Goal: Task Accomplishment & Management: Manage account settings

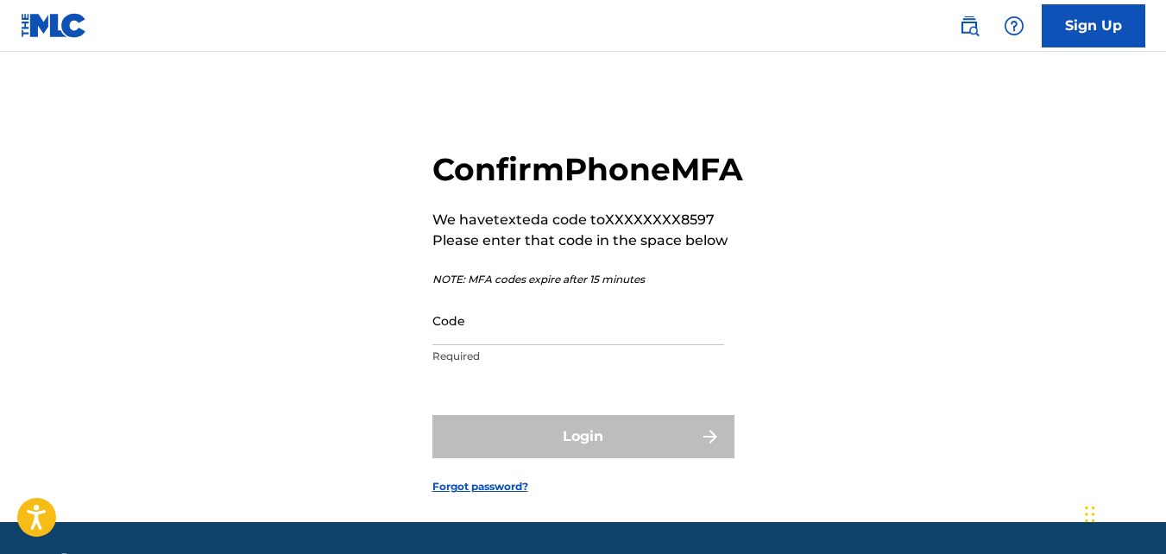
click at [448, 345] on input "Code" at bounding box center [578, 320] width 292 height 49
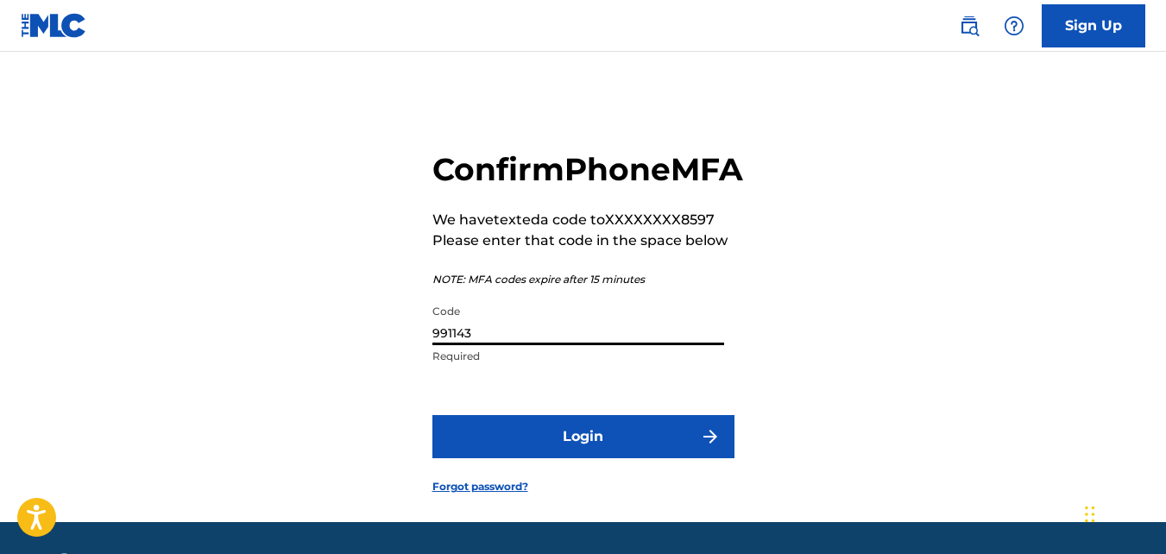
type input "991143"
click at [565, 458] on button "Login" at bounding box center [583, 436] width 302 height 43
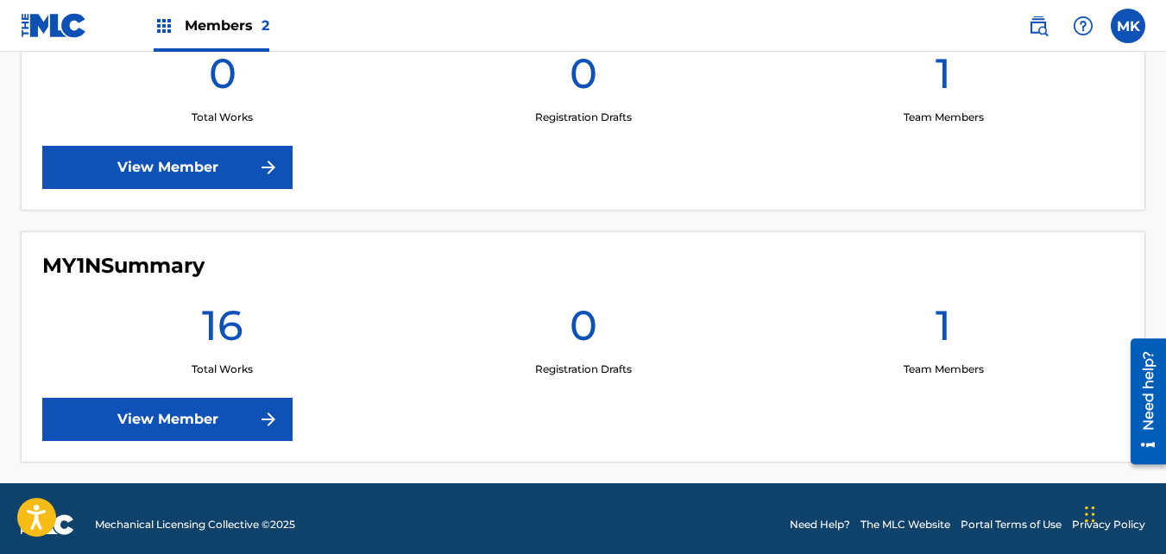
scroll to position [582, 0]
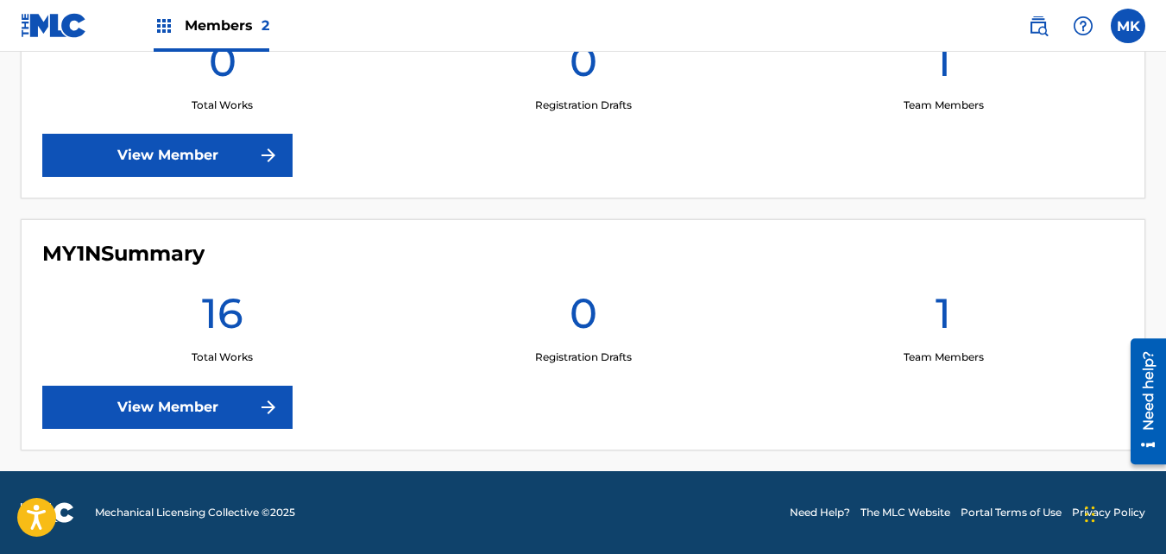
click at [237, 403] on link "View Member" at bounding box center [167, 407] width 250 height 43
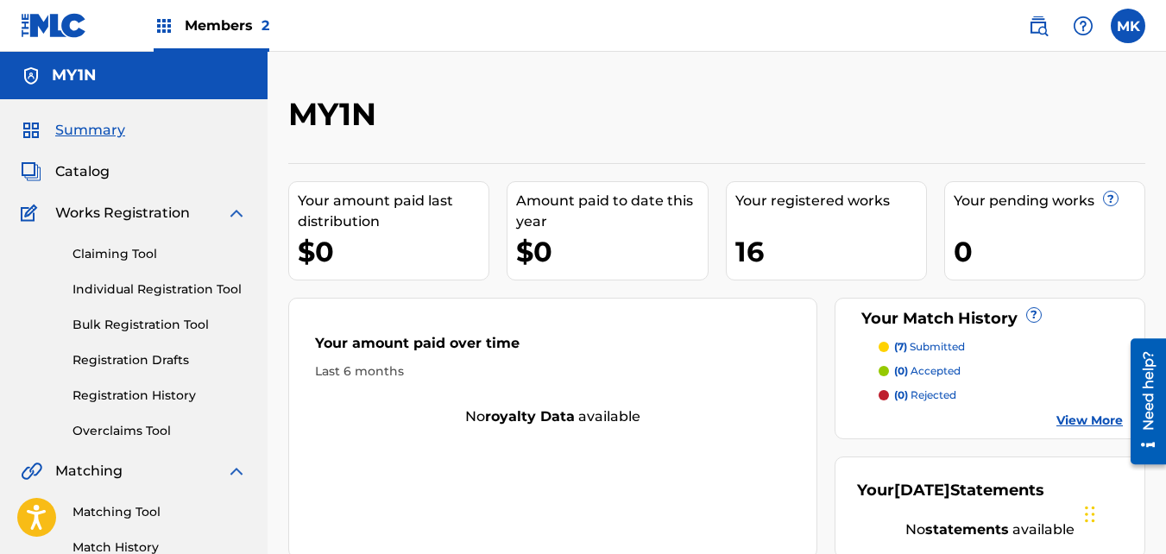
click at [1085, 417] on link "View More" at bounding box center [1089, 421] width 66 height 18
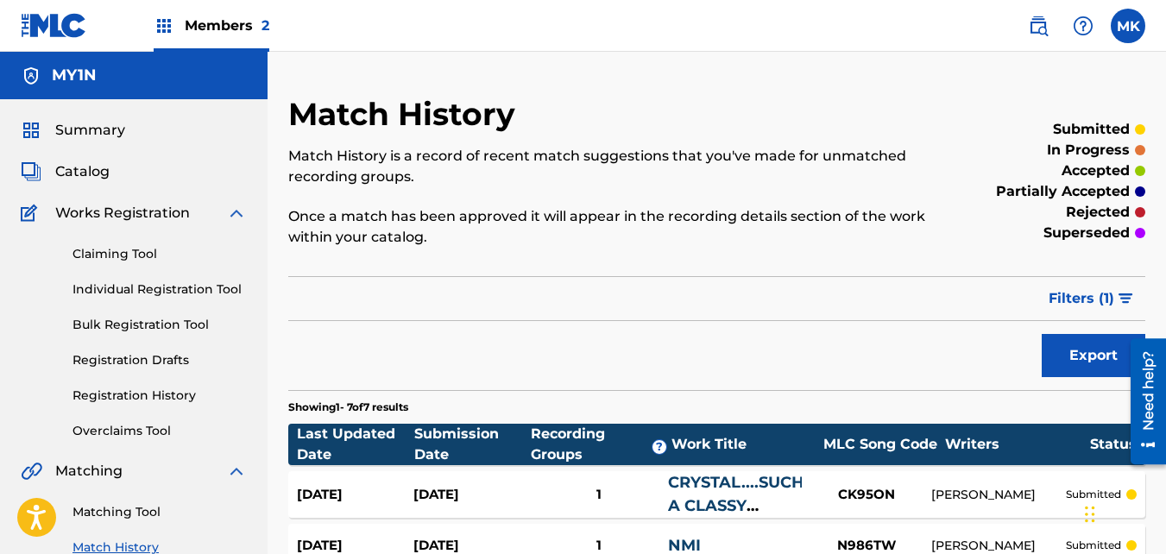
click at [169, 30] on img at bounding box center [164, 26] width 21 height 21
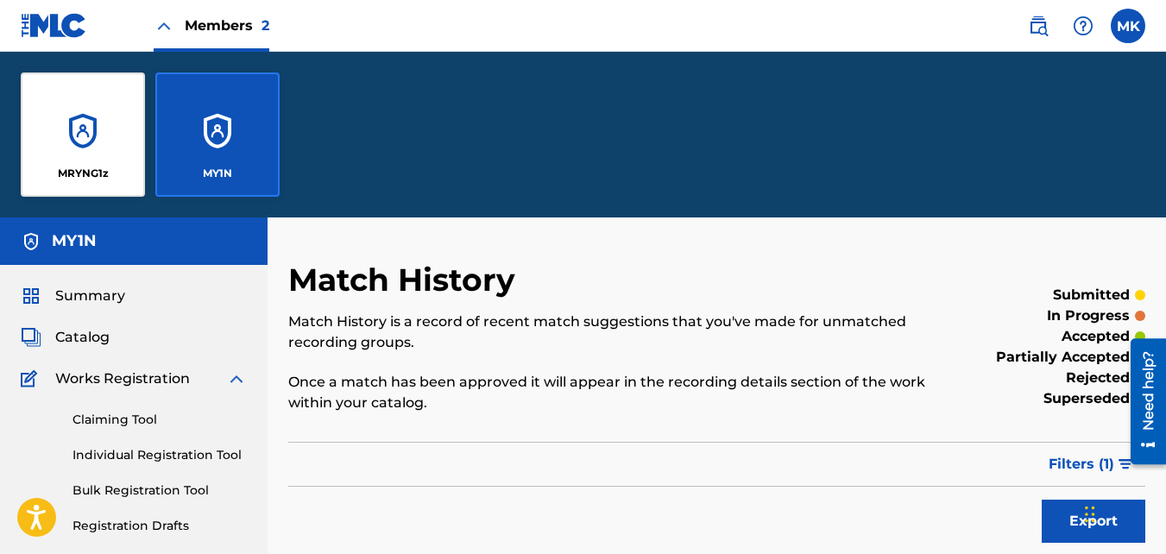
click at [227, 127] on div "MY1N" at bounding box center [217, 135] width 124 height 124
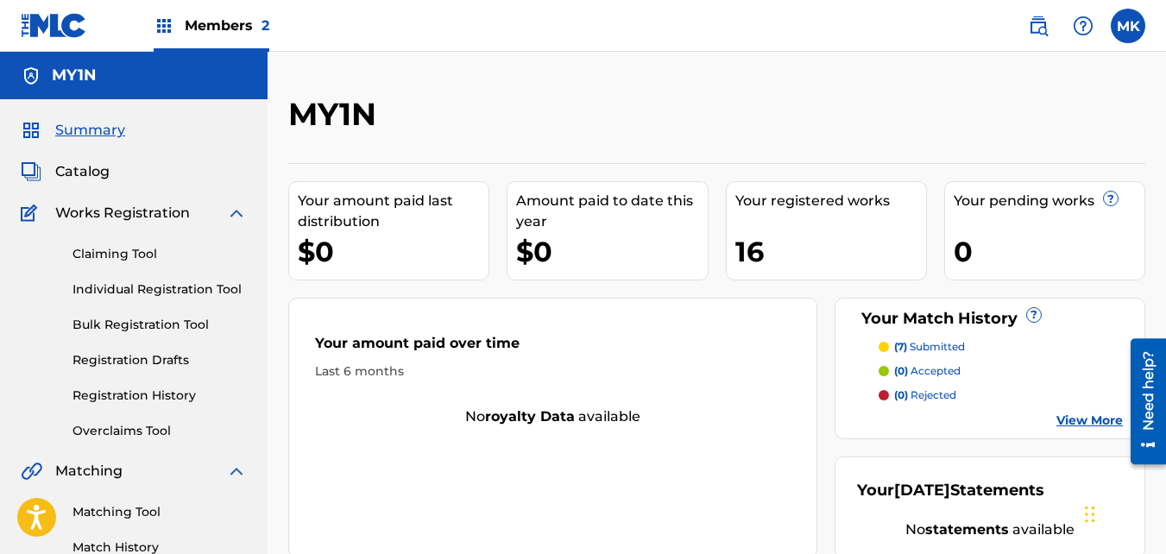
click at [186, 25] on span "Members 2" at bounding box center [227, 26] width 85 height 20
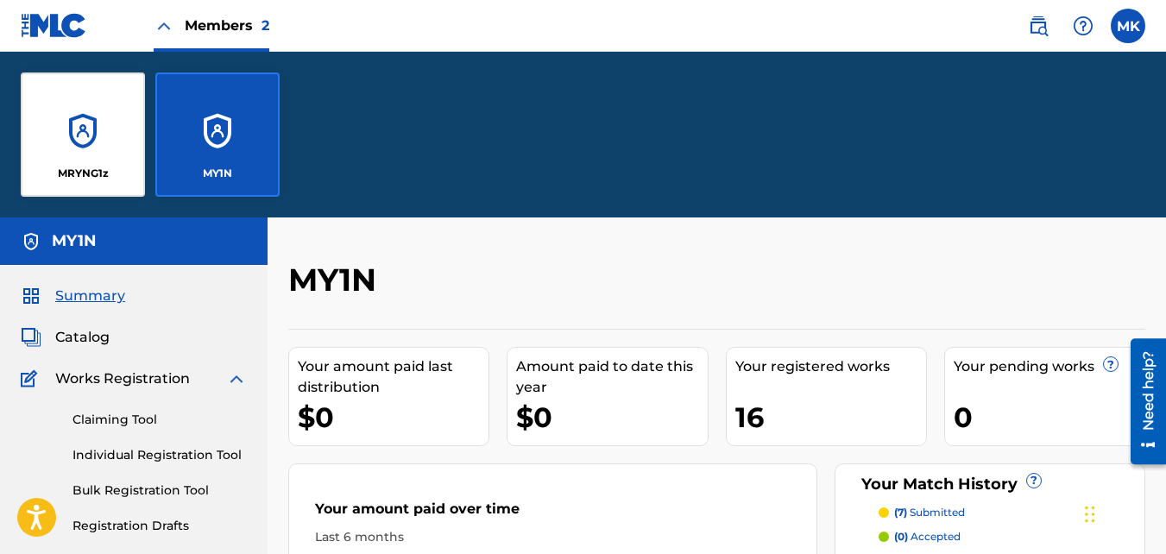
click at [81, 158] on div "MRYNG1z" at bounding box center [83, 135] width 124 height 124
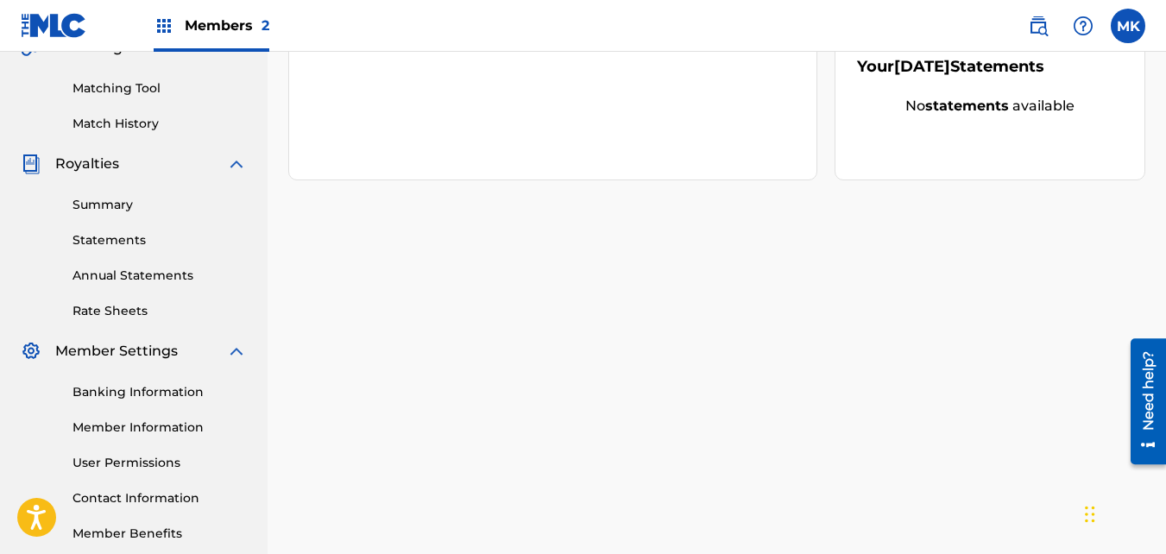
scroll to position [432, 0]
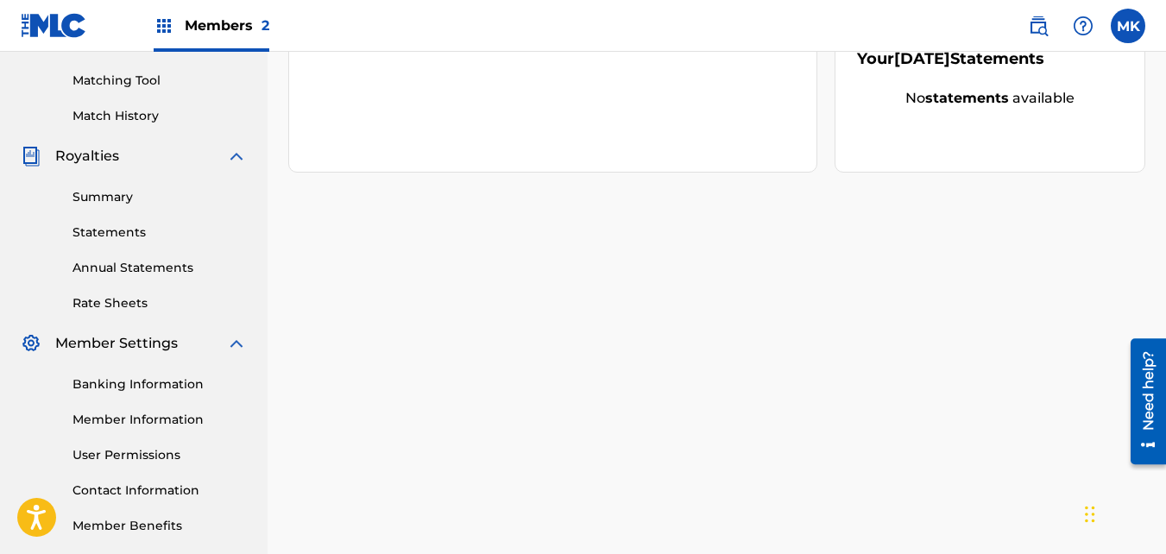
click at [96, 419] on link "Member Information" at bounding box center [160, 420] width 174 height 18
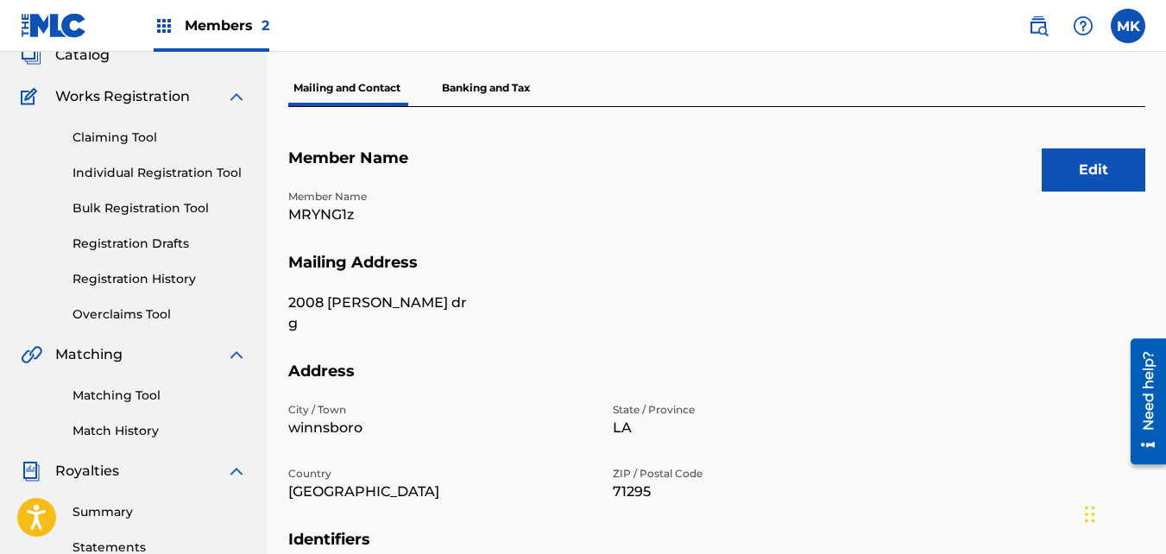
scroll to position [86, 0]
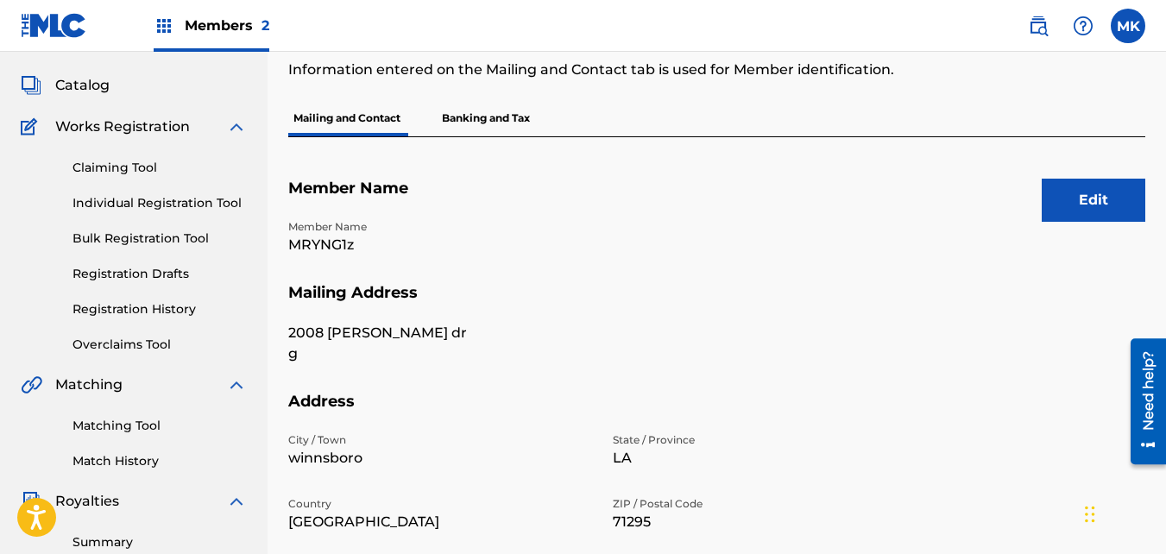
click at [121, 428] on link "Matching Tool" at bounding box center [160, 426] width 174 height 18
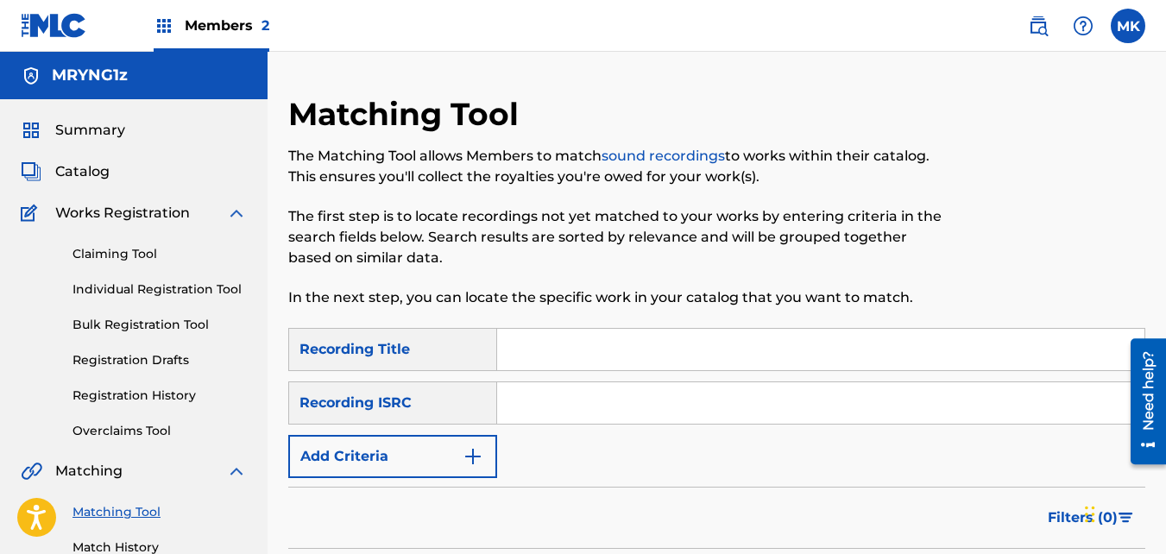
click at [105, 259] on link "Claiming Tool" at bounding box center [160, 254] width 174 height 18
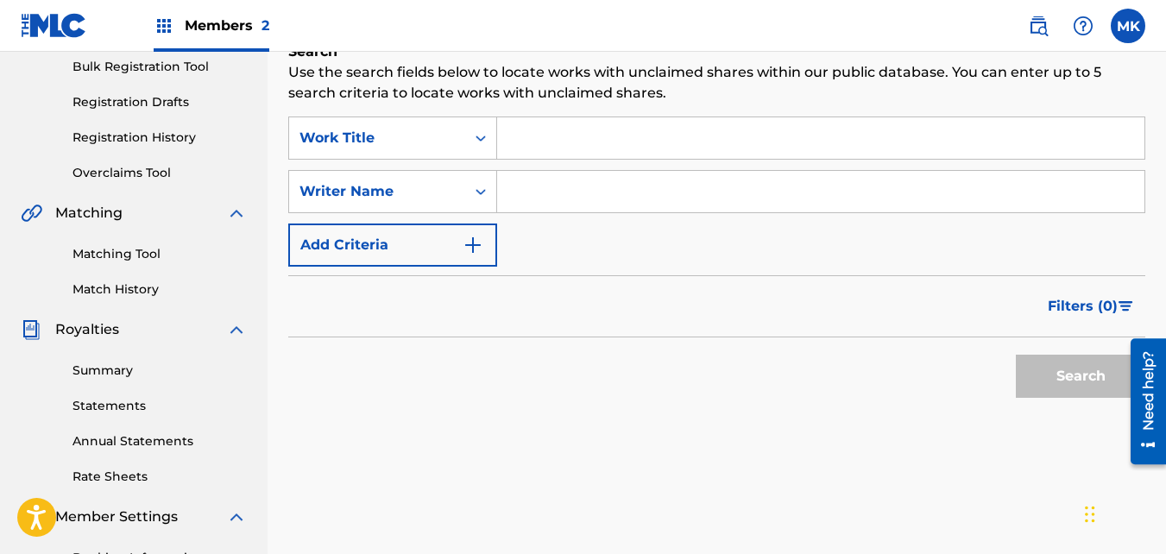
scroll to position [259, 0]
click at [480, 189] on icon "Search Form" at bounding box center [480, 190] width 17 height 17
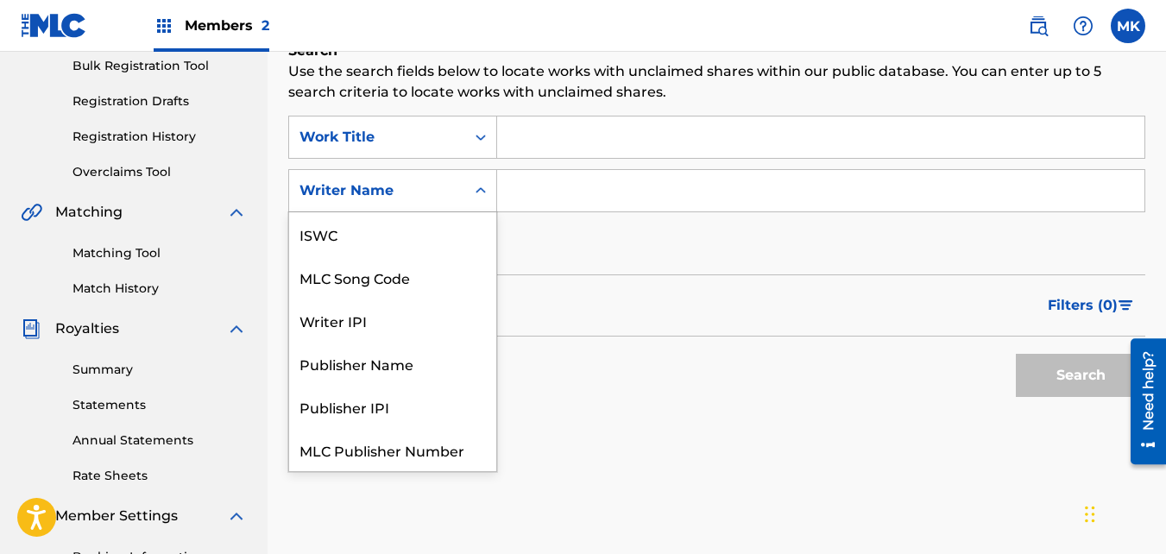
scroll to position [43, 0]
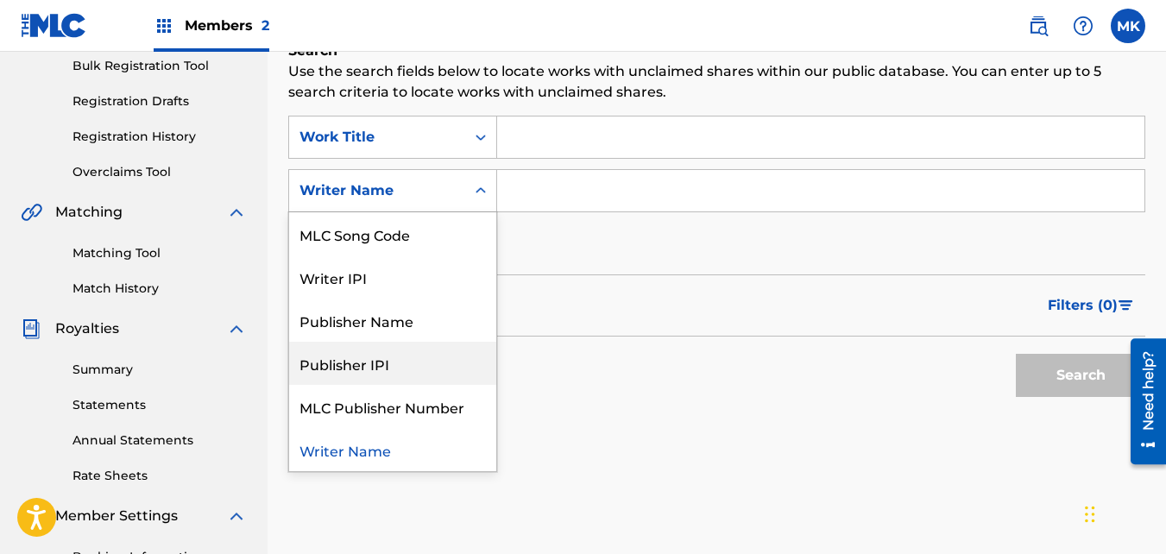
click at [348, 369] on div "Publisher IPI" at bounding box center [392, 363] width 207 height 43
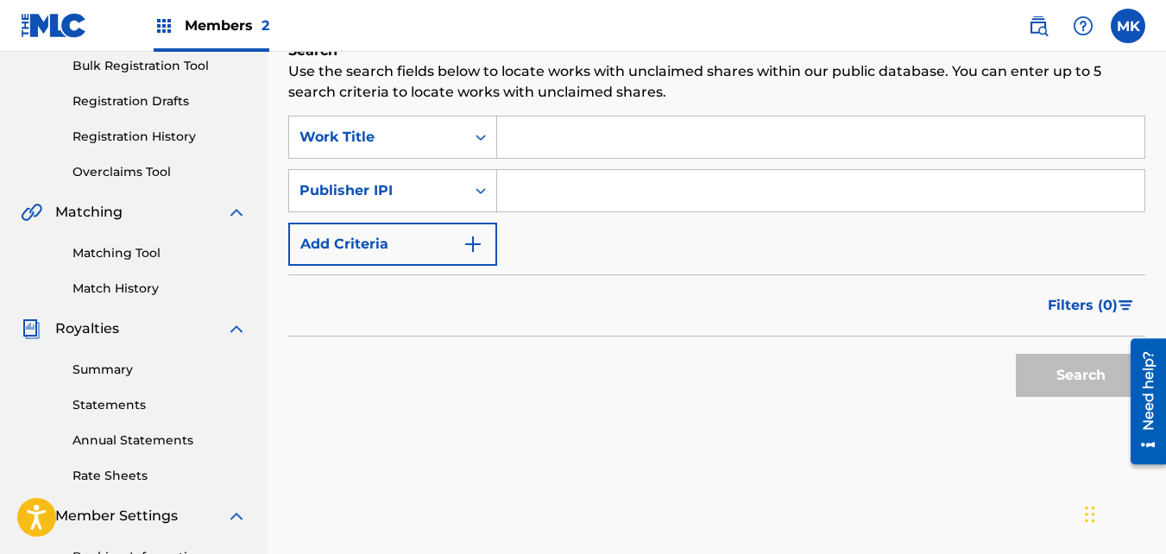
click at [521, 188] on input "Search Form" at bounding box center [820, 190] width 647 height 41
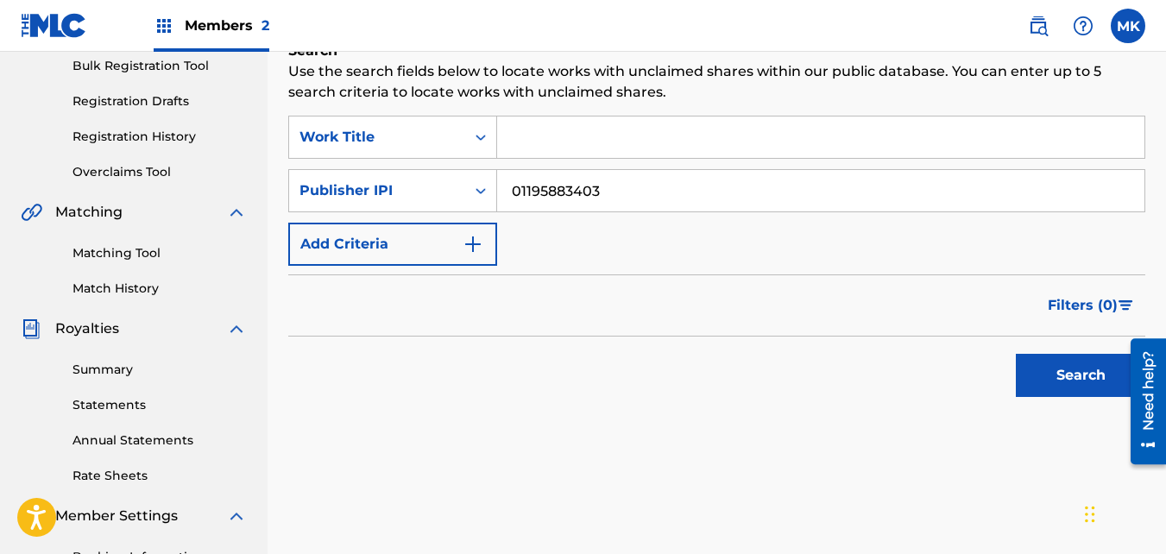
type input "01195883403"
click at [1097, 365] on button "Search" at bounding box center [1080, 375] width 129 height 43
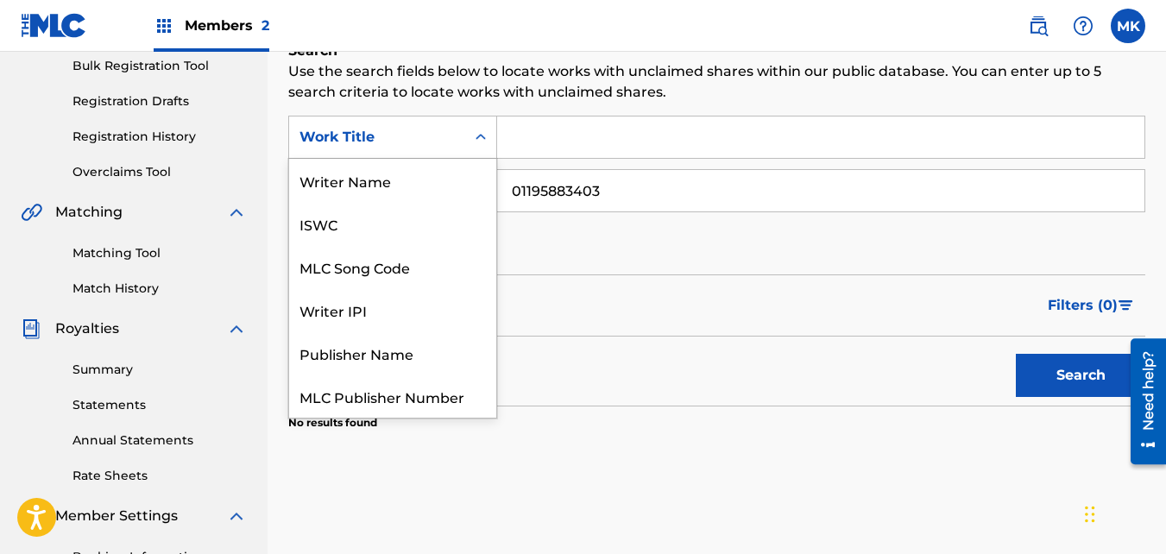
click at [482, 140] on icon "Search Form" at bounding box center [480, 137] width 17 height 17
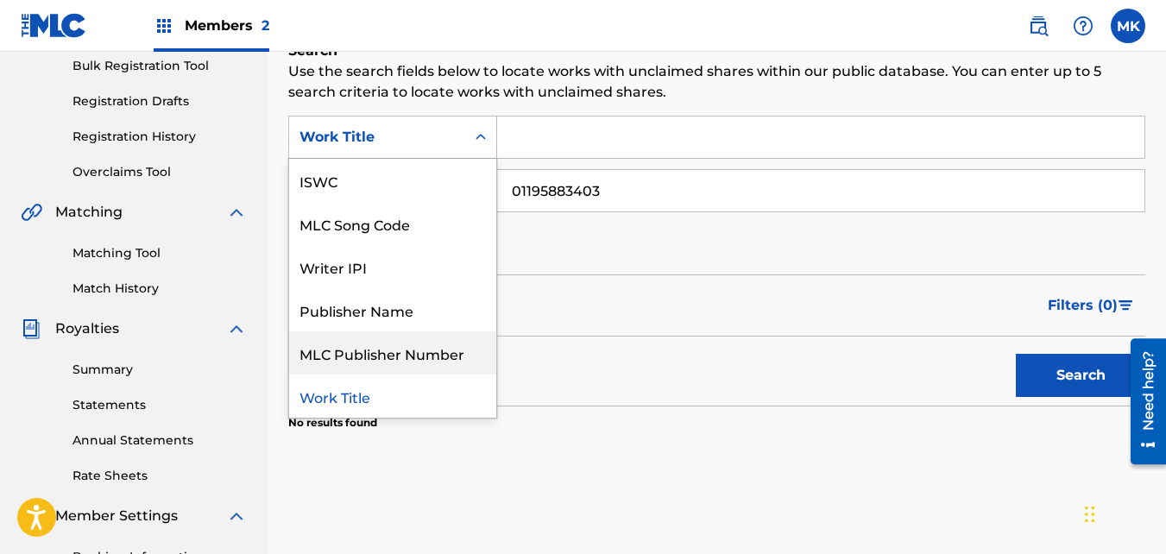
click at [392, 346] on div "MLC Publisher Number" at bounding box center [392, 352] width 207 height 43
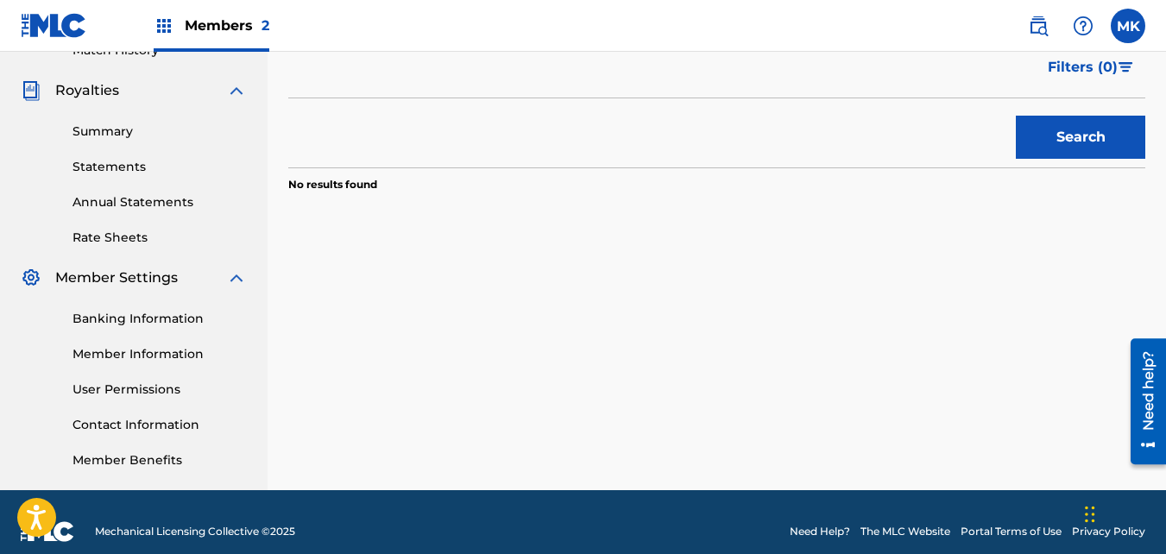
scroll to position [516, 0]
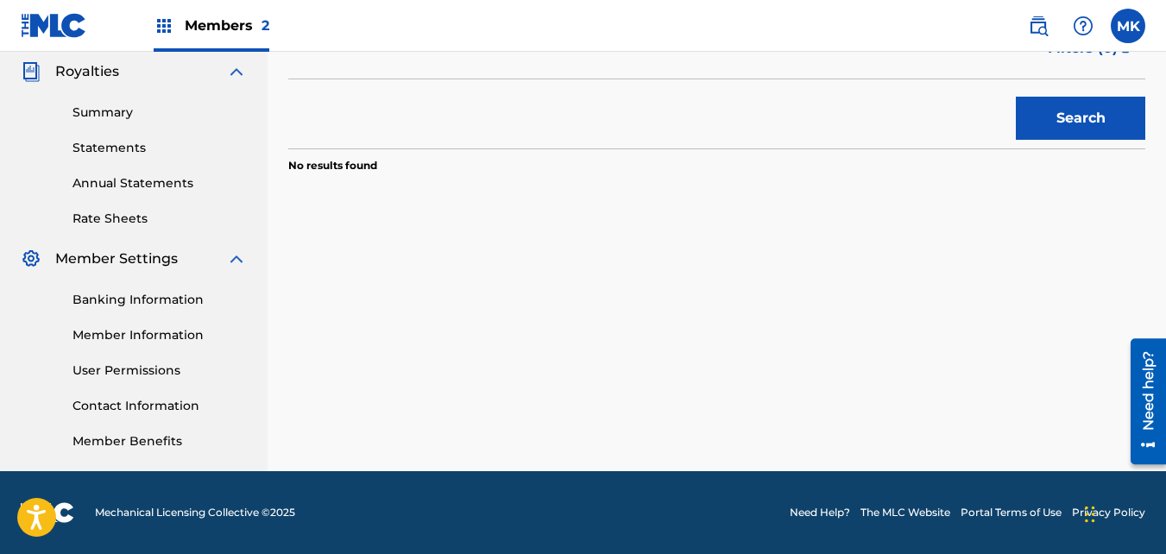
click at [110, 333] on link "Member Information" at bounding box center [160, 335] width 174 height 18
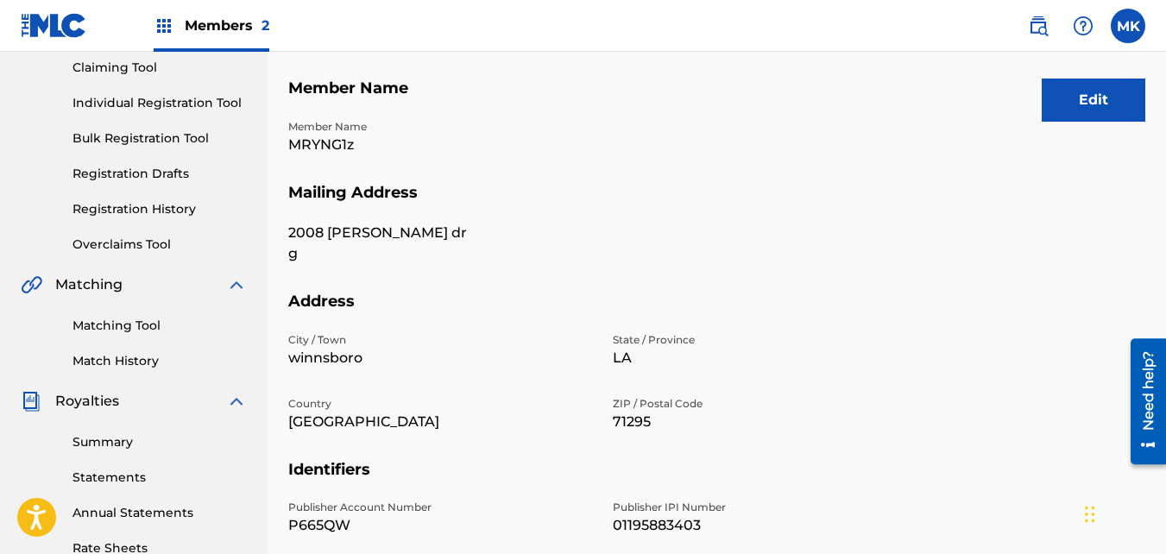
scroll to position [86, 0]
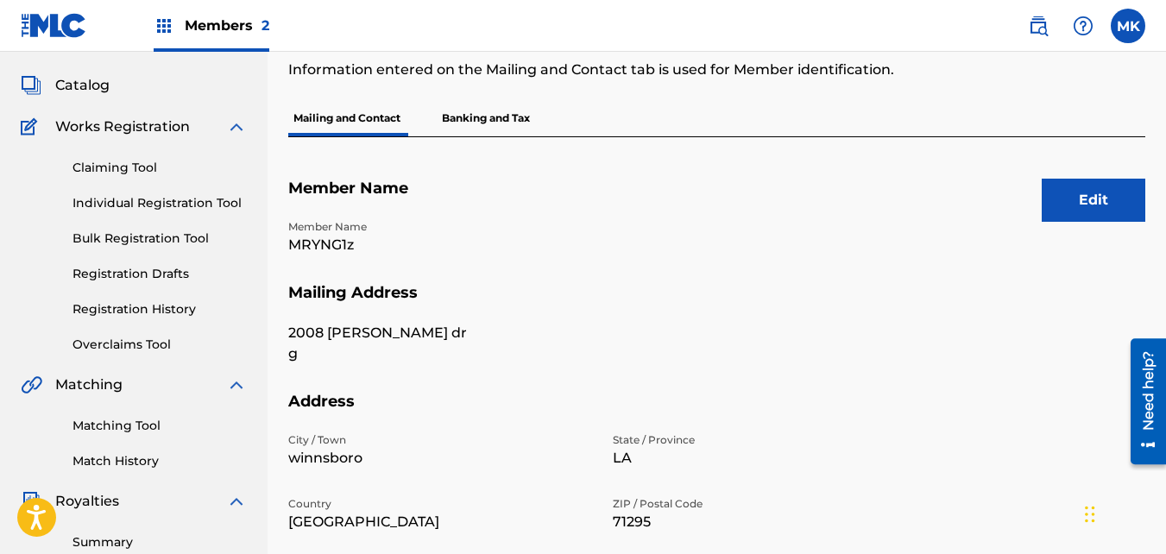
click at [100, 166] on link "Claiming Tool" at bounding box center [160, 168] width 174 height 18
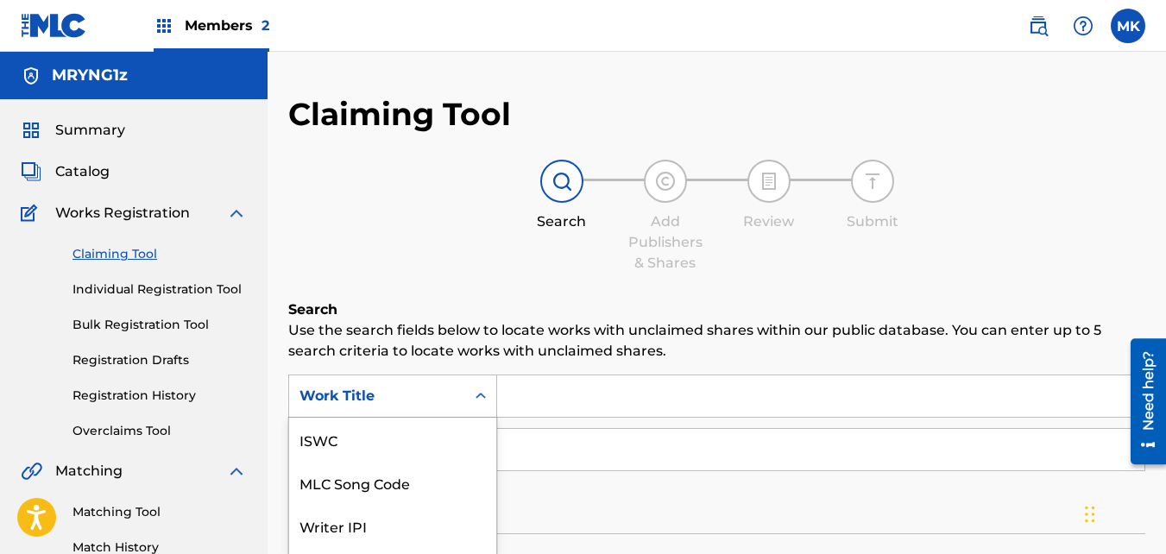
scroll to position [122, 0]
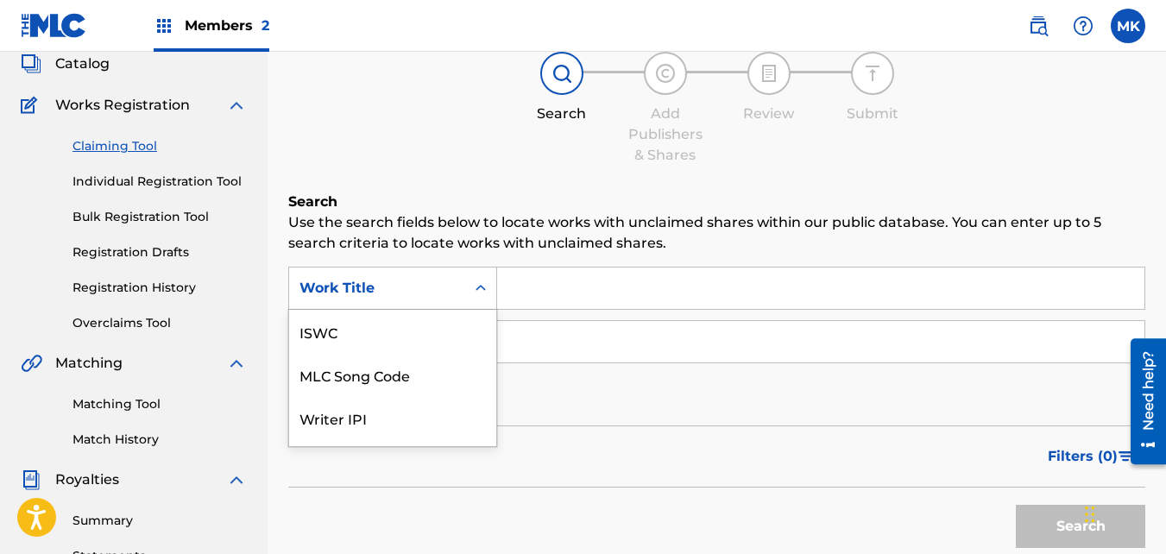
click at [483, 310] on div "7 results available. Use Up and Down to choose options, press Enter to select t…" at bounding box center [392, 288] width 209 height 43
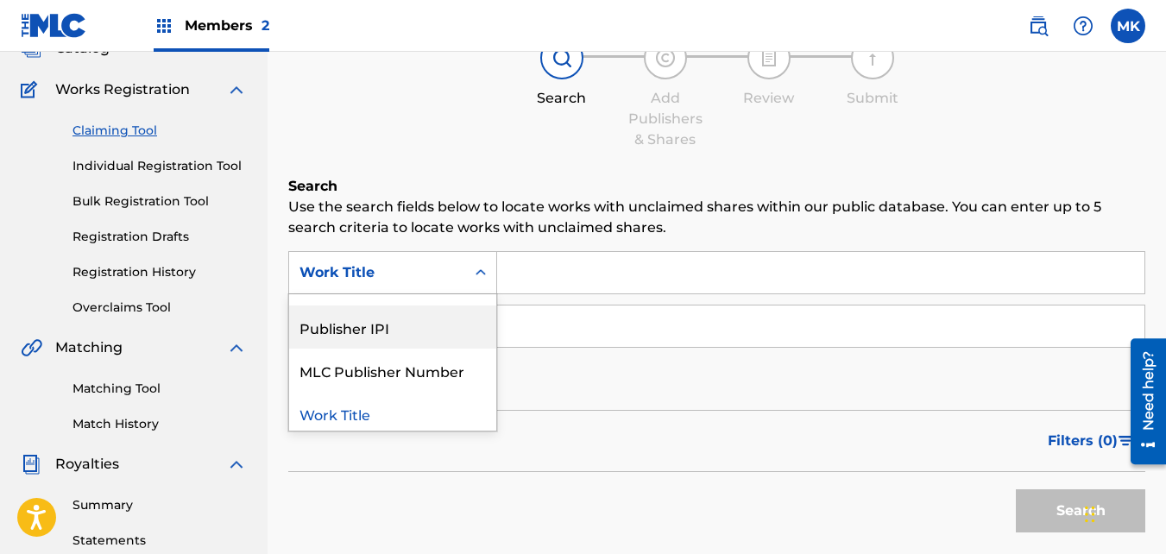
scroll to position [166, 0]
click at [375, 320] on div "Publisher IPI" at bounding box center [392, 322] width 207 height 43
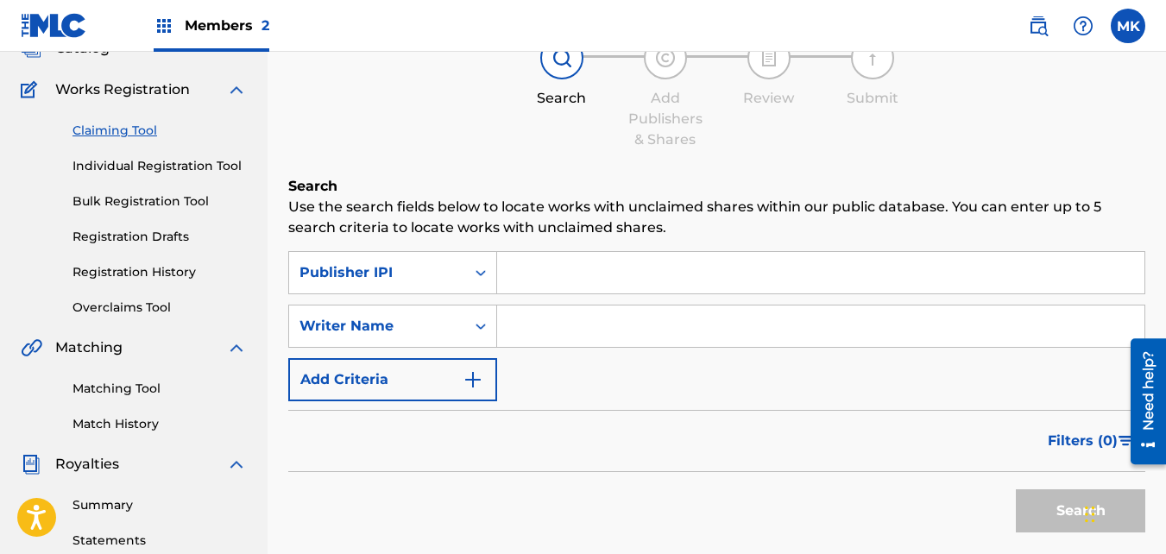
click at [532, 278] on input "Search Form" at bounding box center [820, 272] width 647 height 41
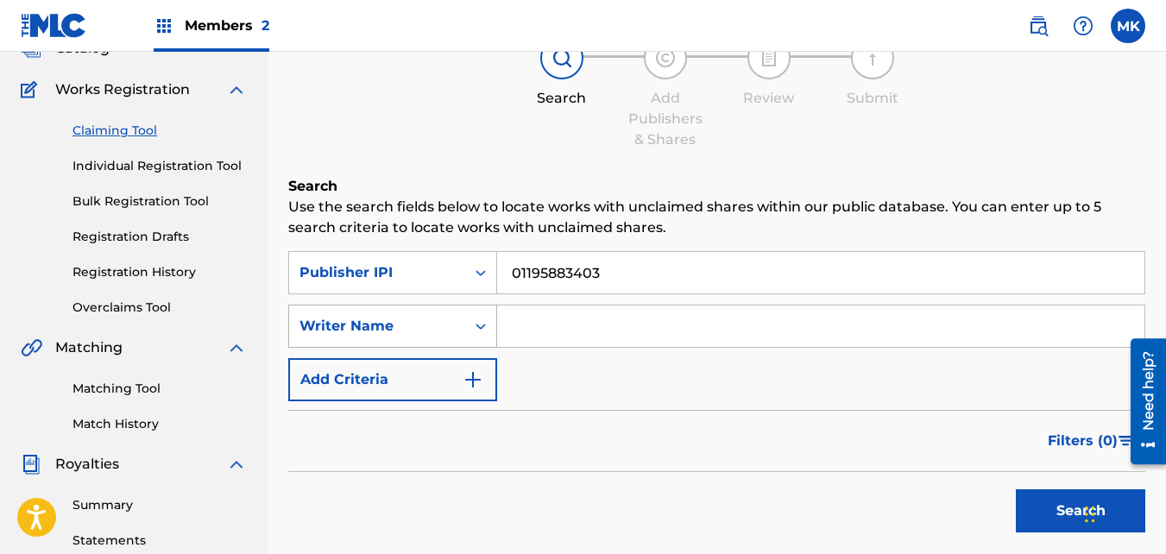
type input "01195883403"
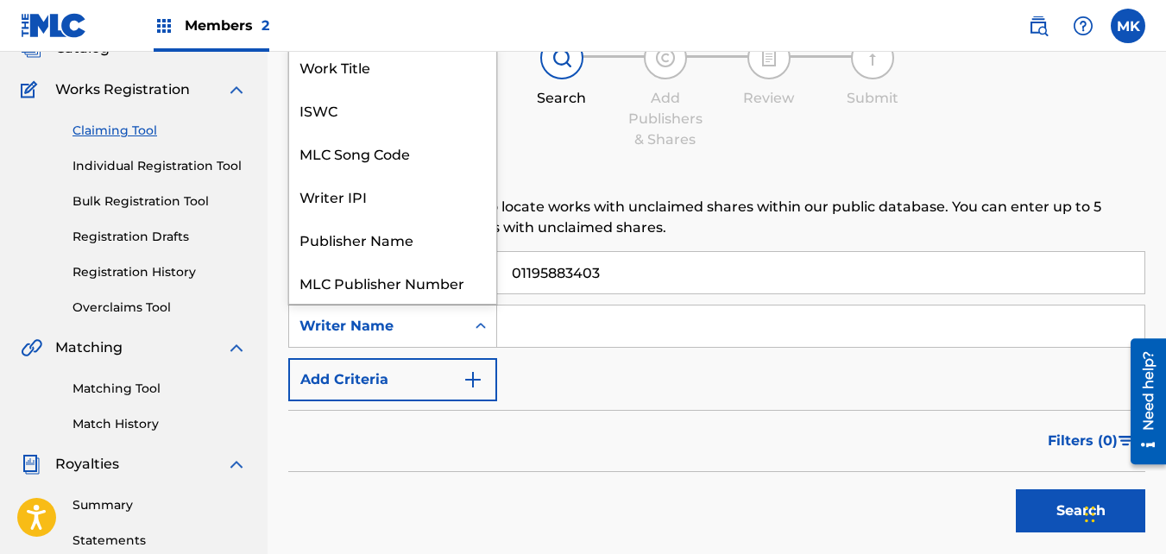
click at [478, 323] on icon "Search Form" at bounding box center [480, 326] width 17 height 17
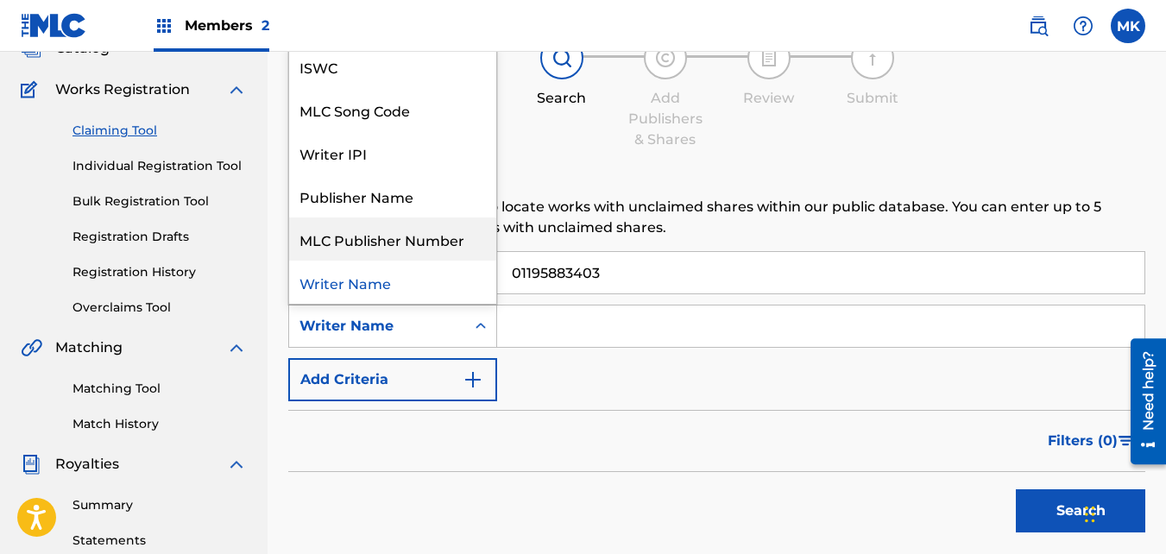
click at [419, 240] on div "MLC Publisher Number" at bounding box center [392, 239] width 207 height 43
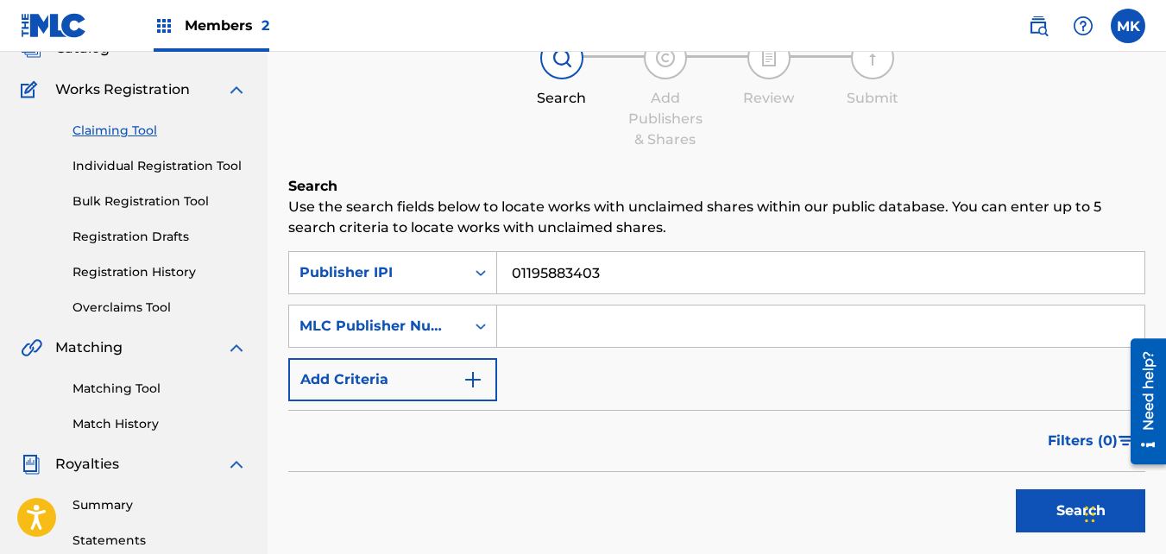
click at [513, 333] on input "Search Form" at bounding box center [820, 326] width 647 height 41
type input "p665qw"
click at [1072, 508] on button "Search" at bounding box center [1080, 510] width 129 height 43
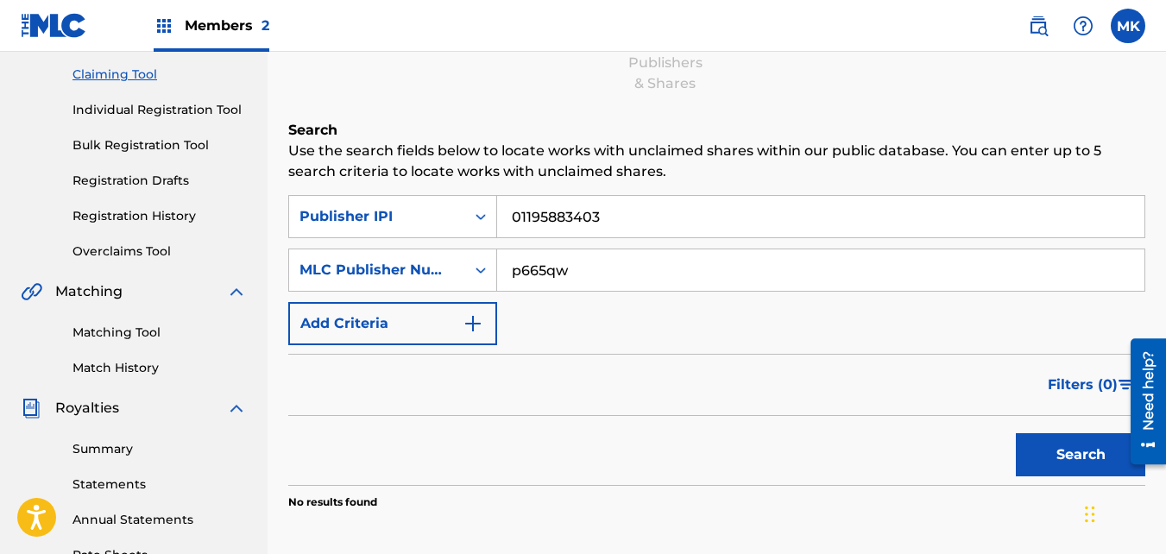
scroll to position [210, 0]
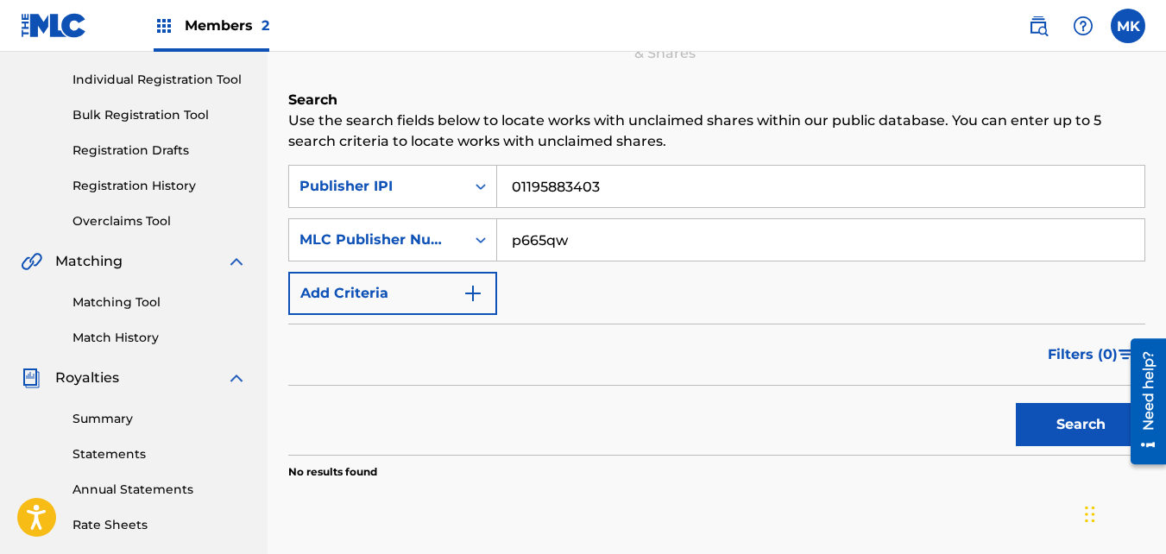
click at [167, 28] on img at bounding box center [164, 26] width 21 height 21
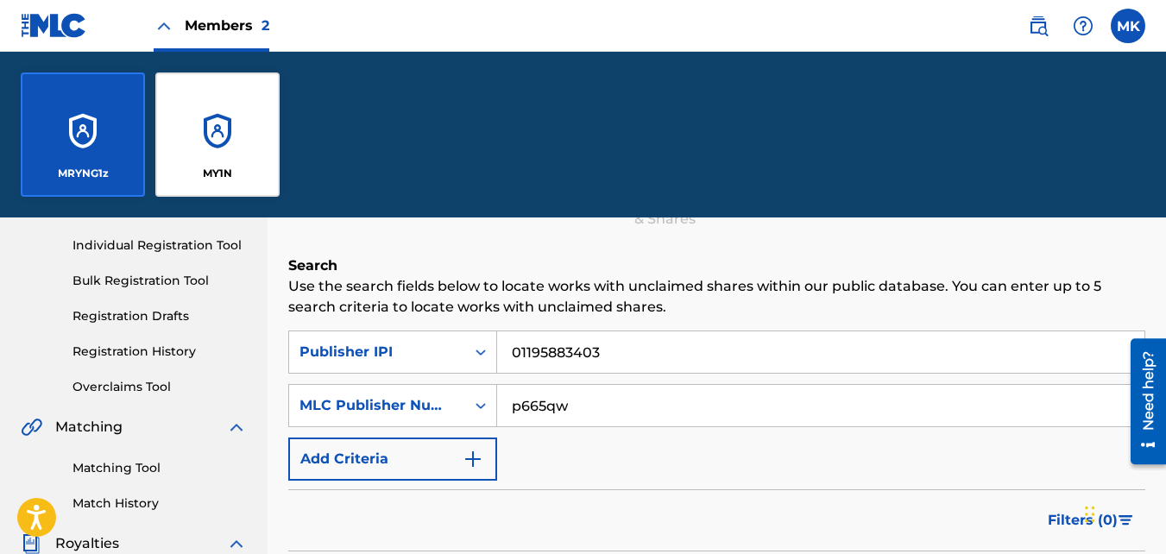
scroll to position [375, 0]
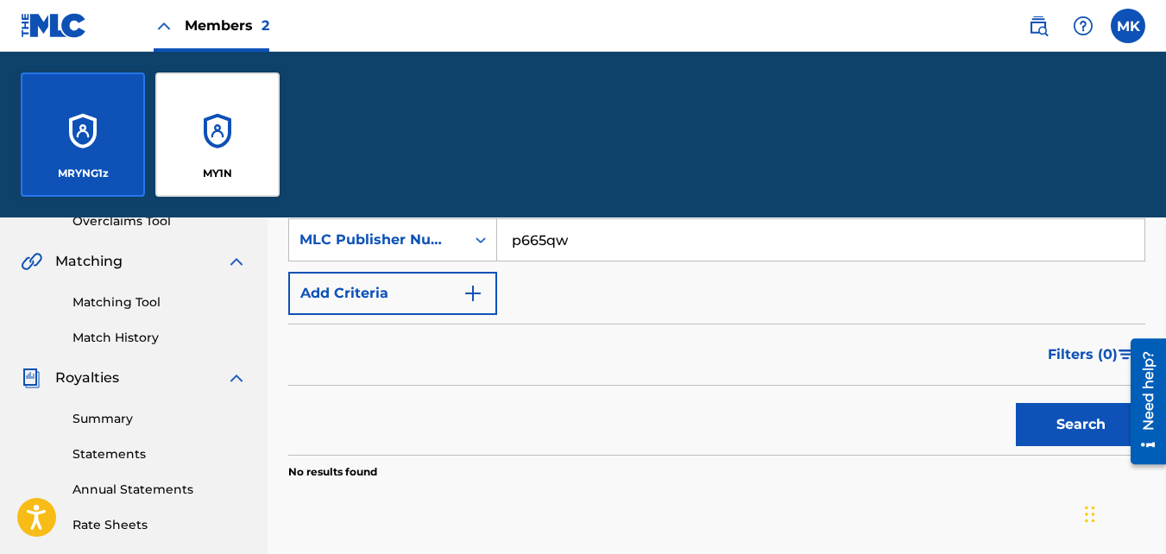
click at [211, 126] on div "MY1N" at bounding box center [217, 135] width 124 height 124
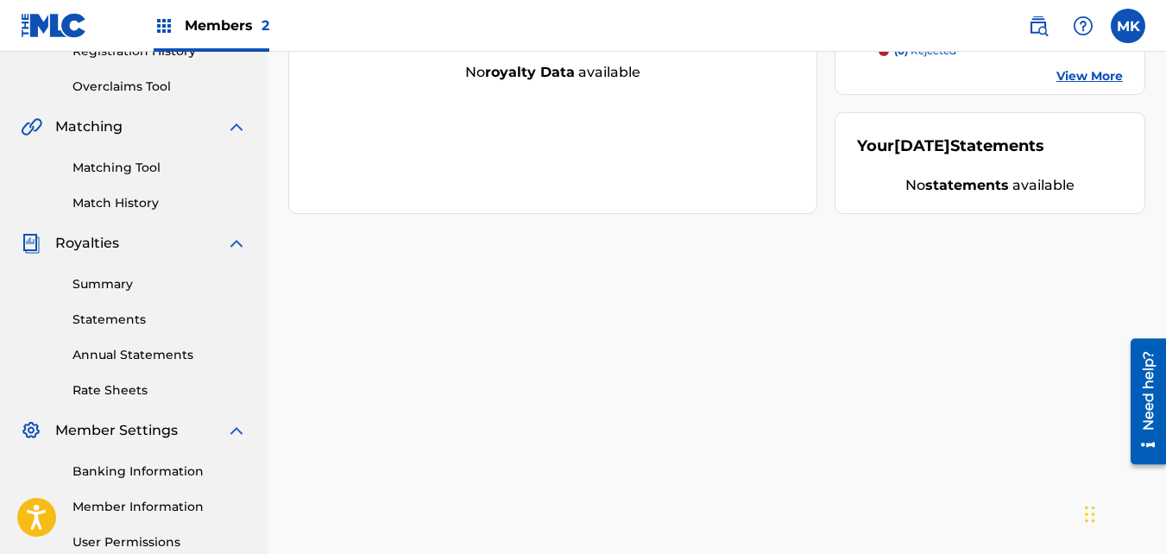
scroll to position [345, 0]
click at [104, 506] on link "Member Information" at bounding box center [160, 506] width 174 height 18
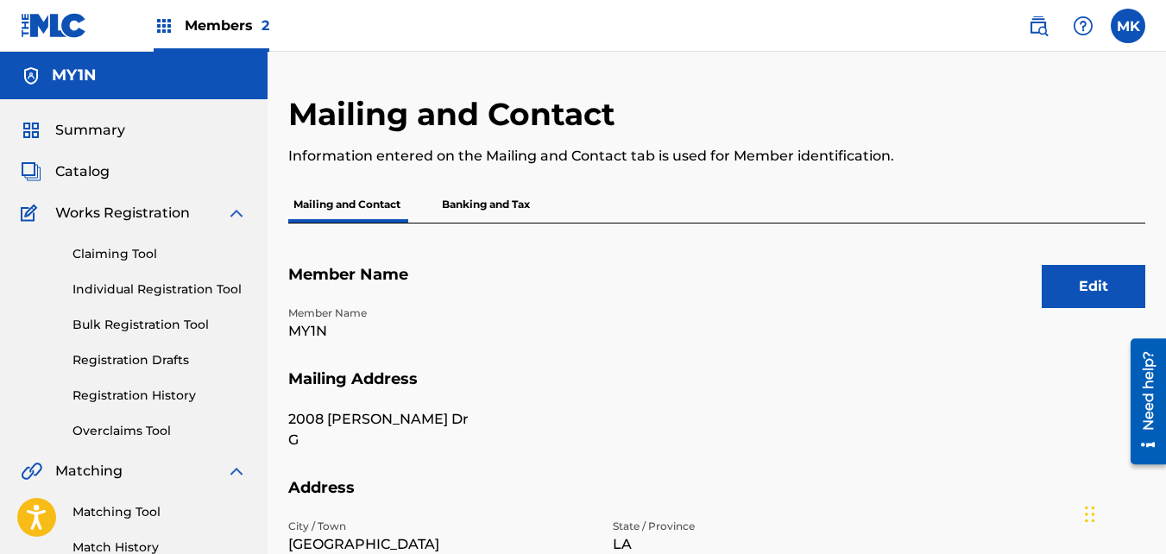
click at [98, 251] on link "Claiming Tool" at bounding box center [160, 254] width 174 height 18
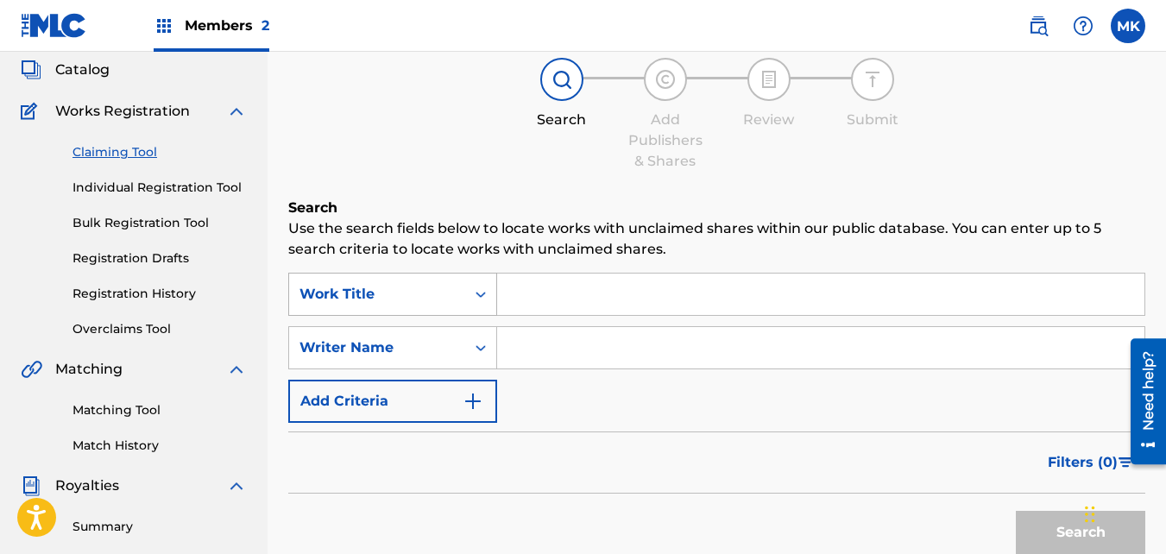
click at [478, 316] on div "Work Title" at bounding box center [392, 294] width 209 height 43
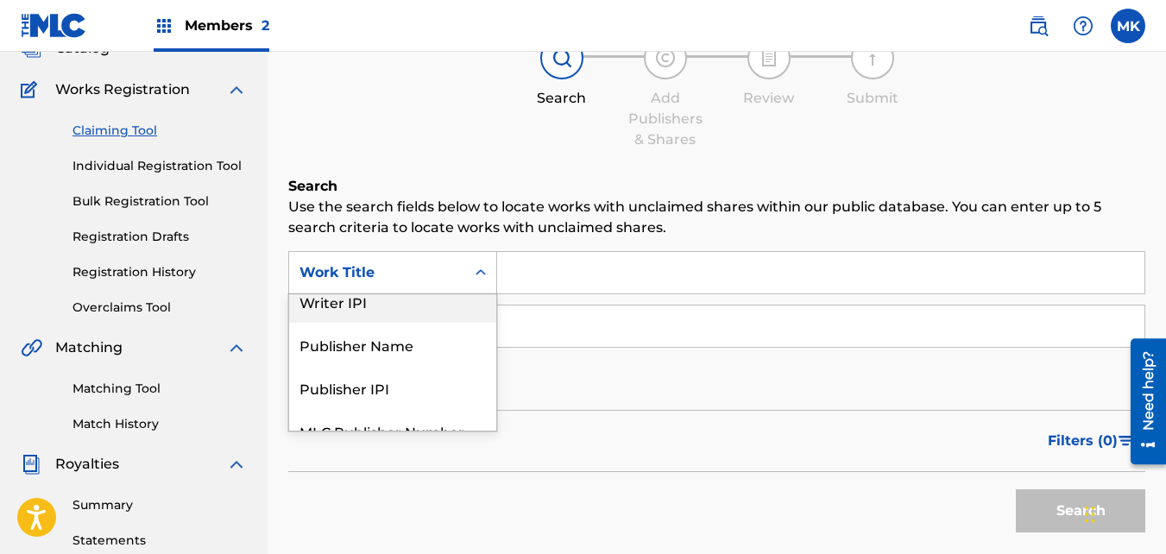
scroll to position [129, 0]
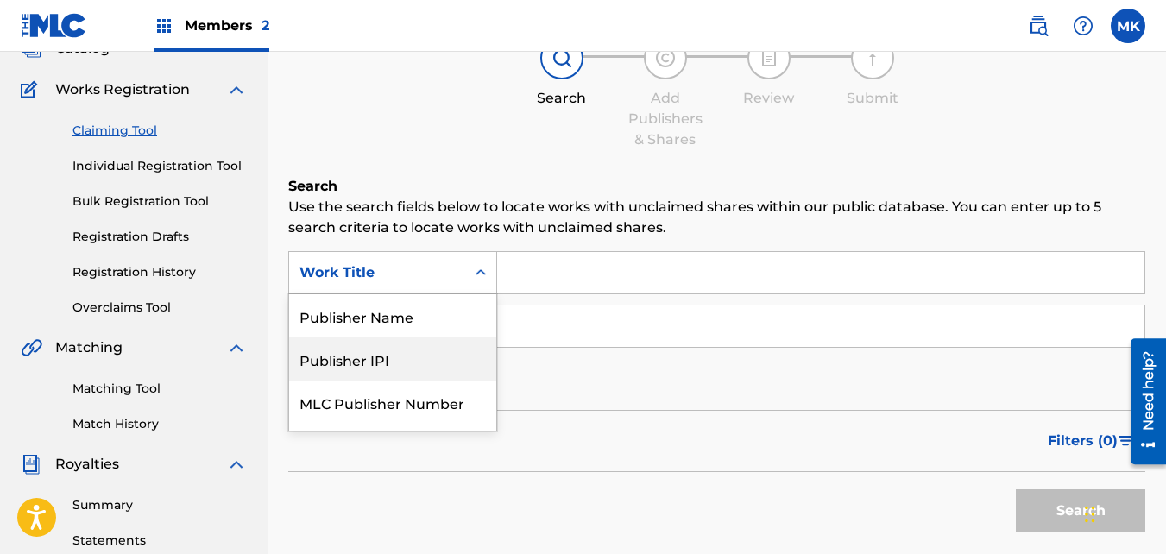
click at [388, 360] on div "Publisher IPI" at bounding box center [392, 358] width 207 height 43
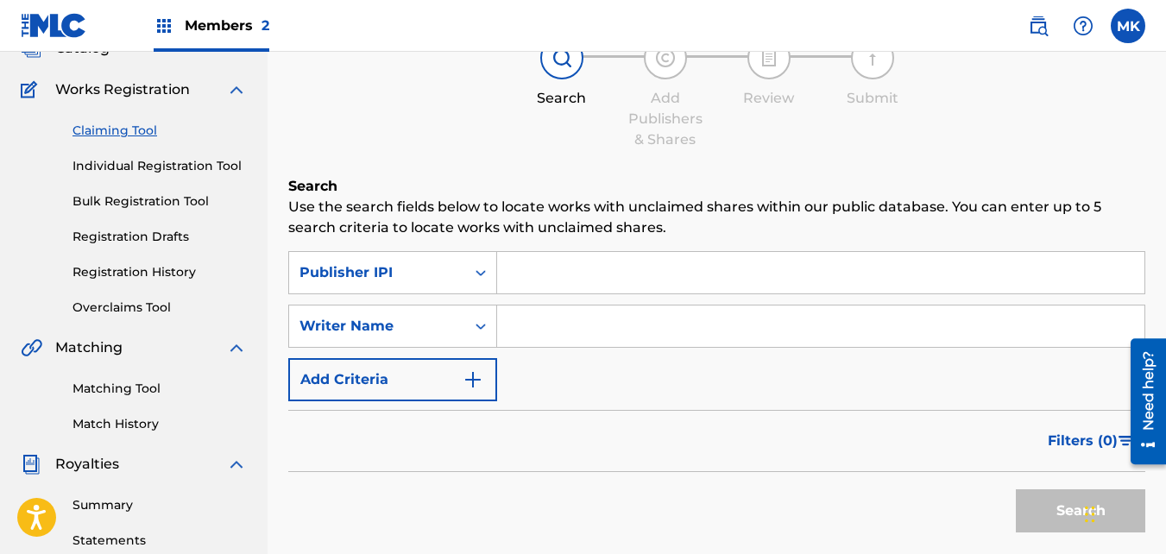
click at [510, 273] on input "Search Form" at bounding box center [820, 272] width 647 height 41
type input "01195883403"
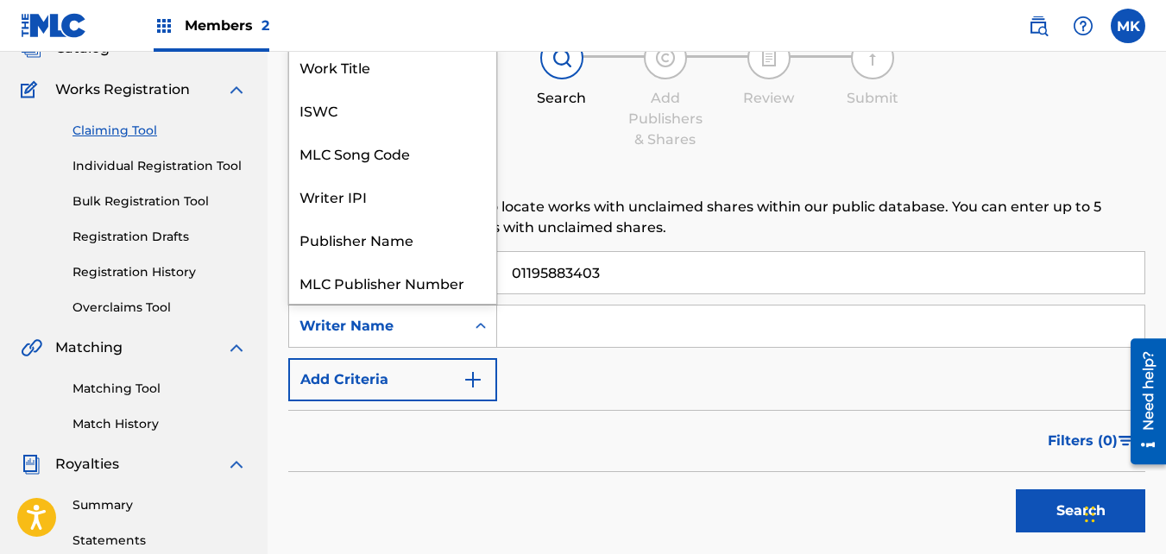
click at [476, 319] on icon "Search Form" at bounding box center [480, 326] width 17 height 17
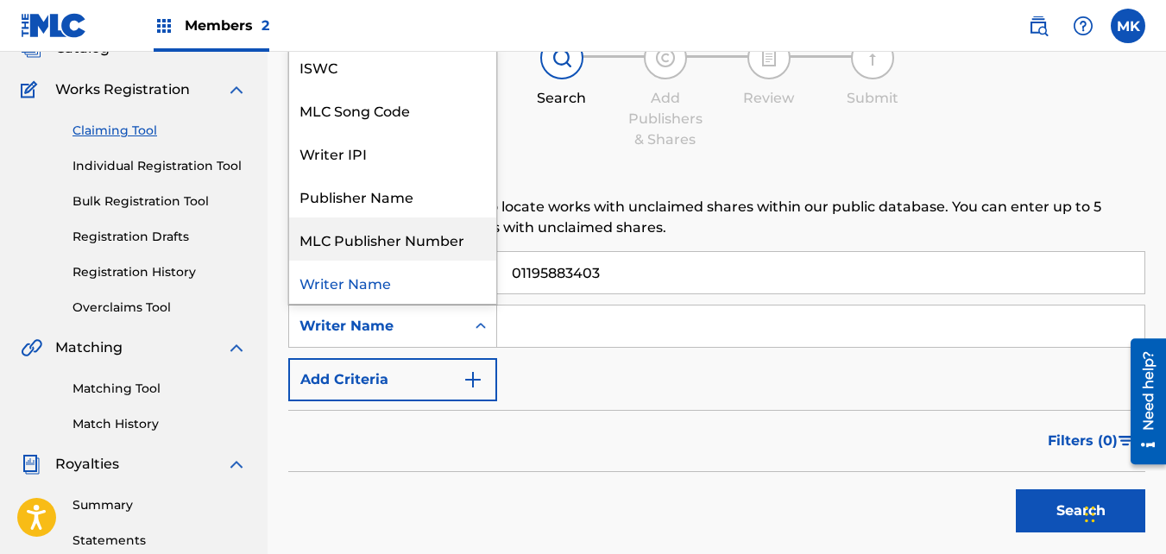
click at [421, 243] on div "MLC Publisher Number" at bounding box center [392, 239] width 207 height 43
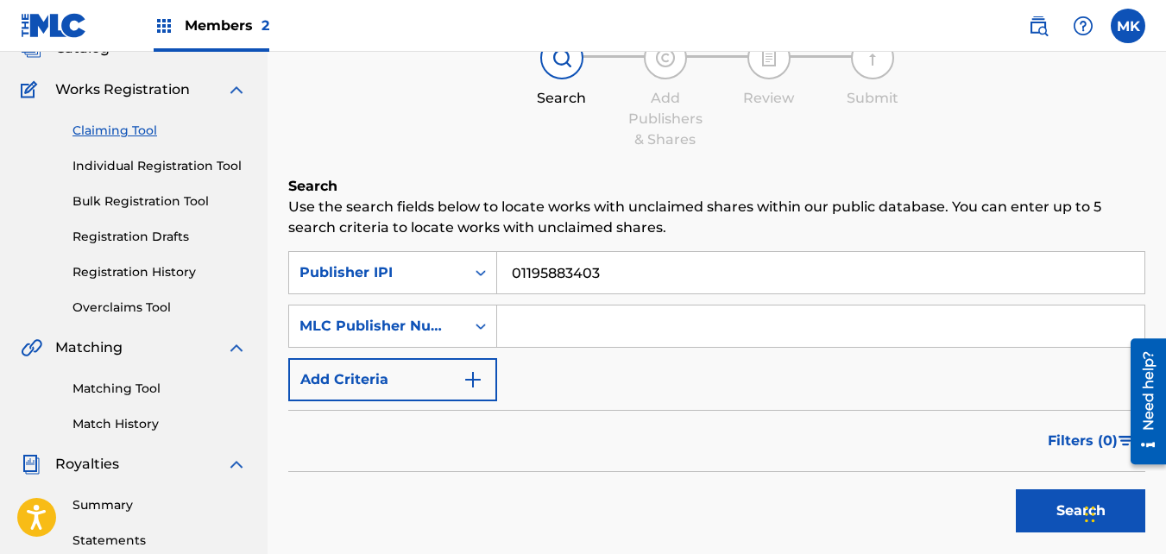
click at [540, 331] on input "Search Form" at bounding box center [820, 326] width 647 height 41
type input "P665QH"
click at [1035, 520] on button "Search" at bounding box center [1080, 510] width 129 height 43
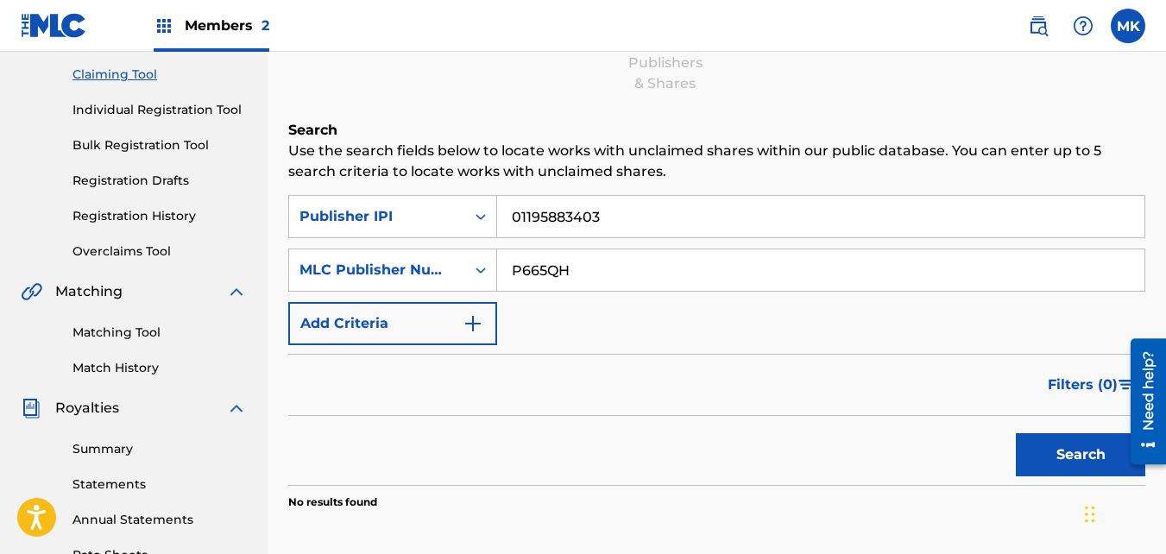
scroll to position [210, 0]
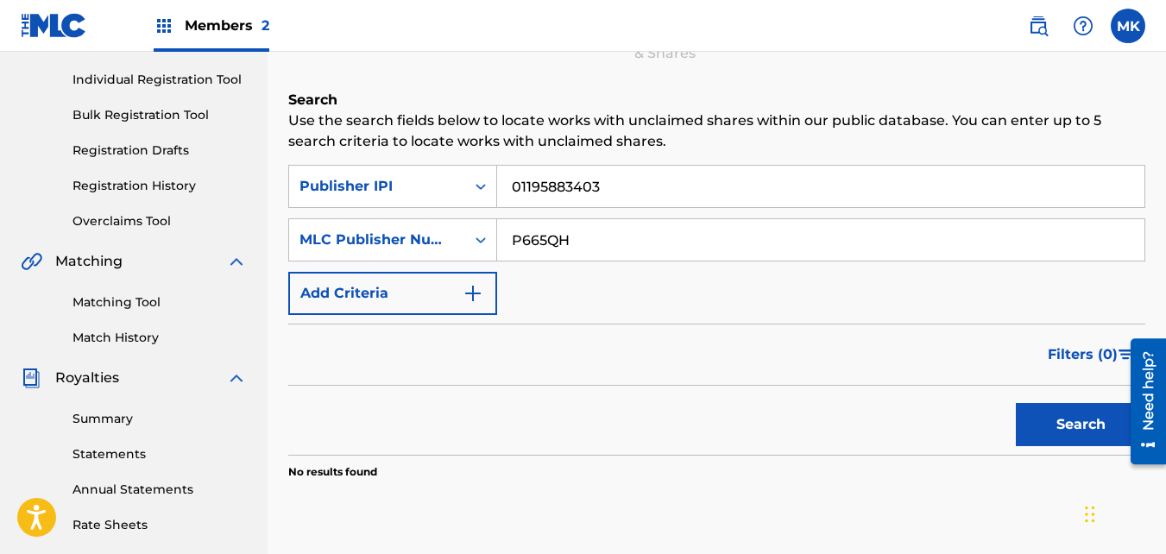
click at [464, 292] on img "Search Form" at bounding box center [473, 293] width 21 height 21
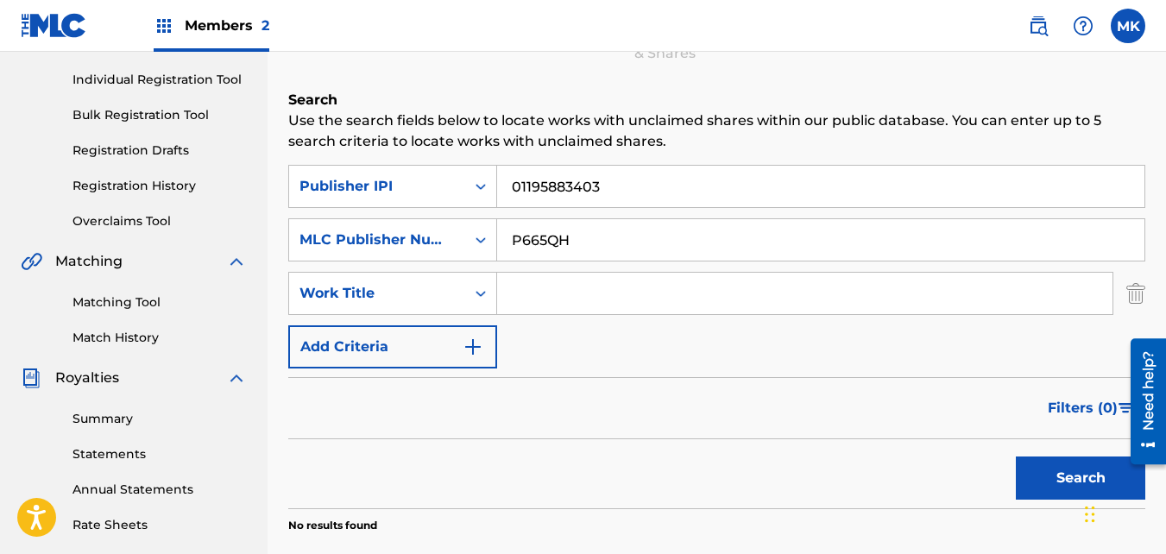
scroll to position [296, 0]
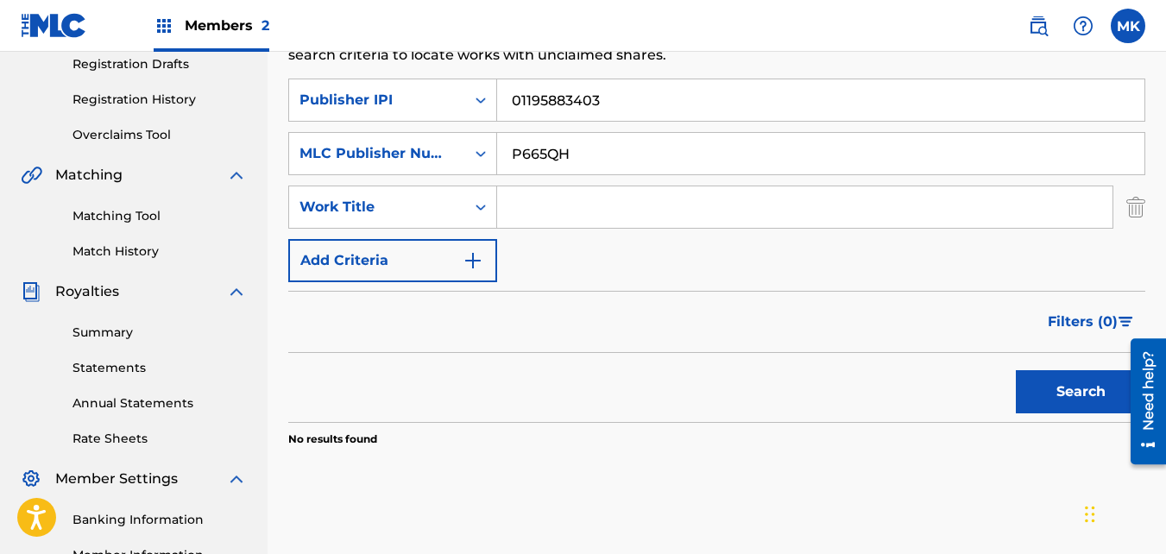
click at [516, 216] on input "Search Form" at bounding box center [804, 206] width 615 height 41
type input "2moro"
click at [532, 238] on strong "2moro" at bounding box center [535, 245] width 46 height 16
click at [468, 259] on img "Search Form" at bounding box center [473, 260] width 21 height 21
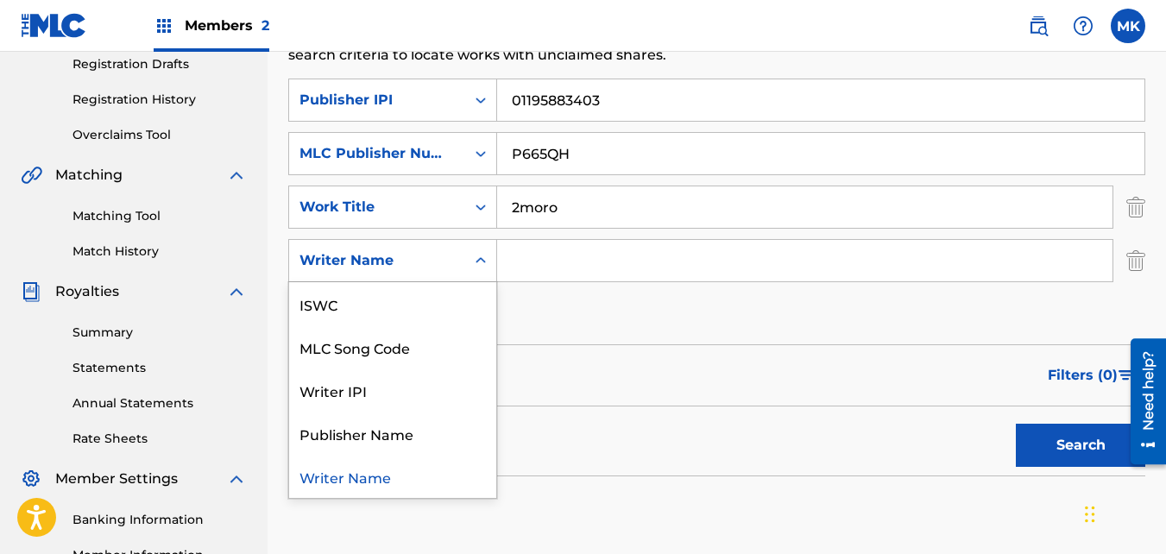
click at [476, 262] on icon "Search Form" at bounding box center [480, 260] width 17 height 17
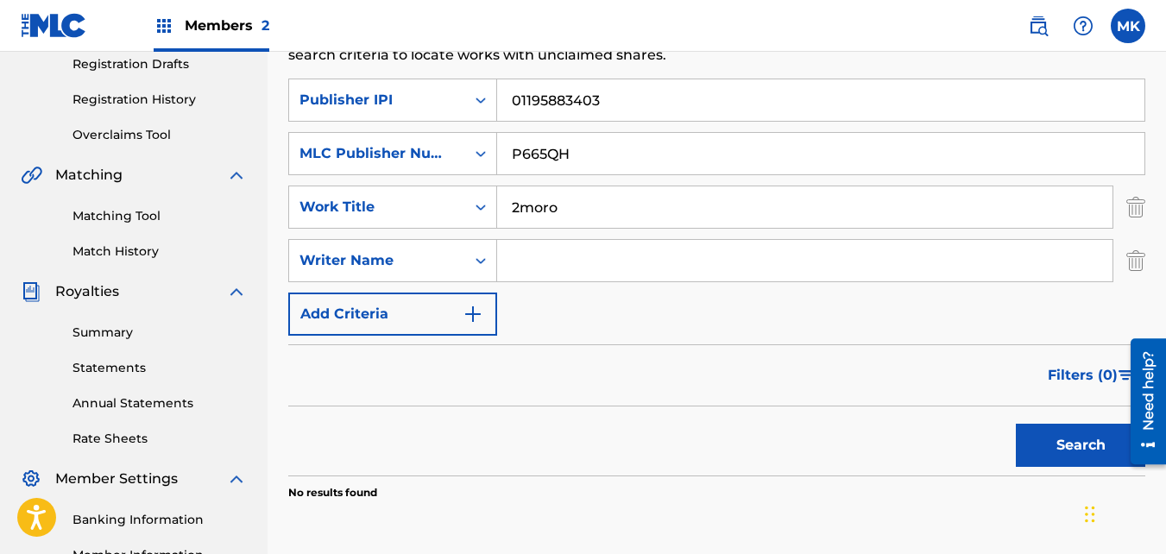
click at [529, 262] on input "Search Form" at bounding box center [804, 260] width 615 height 41
type input "[PERSON_NAME]"
click at [480, 316] on img "Search Form" at bounding box center [473, 314] width 21 height 21
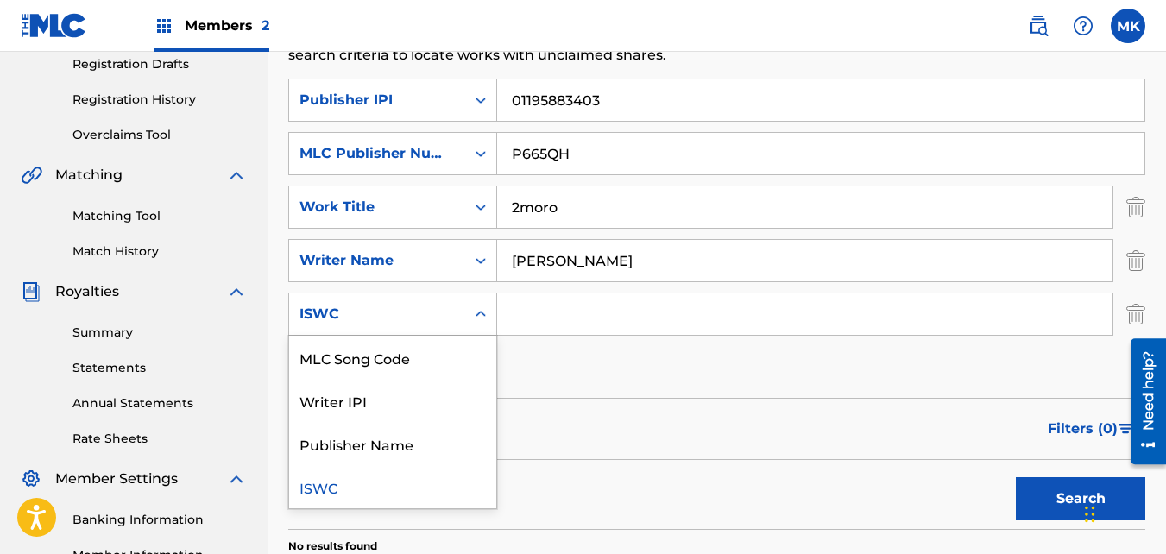
click at [454, 315] on div "ISWC" at bounding box center [377, 314] width 155 height 21
click at [377, 446] on div "Publisher Name" at bounding box center [392, 443] width 207 height 43
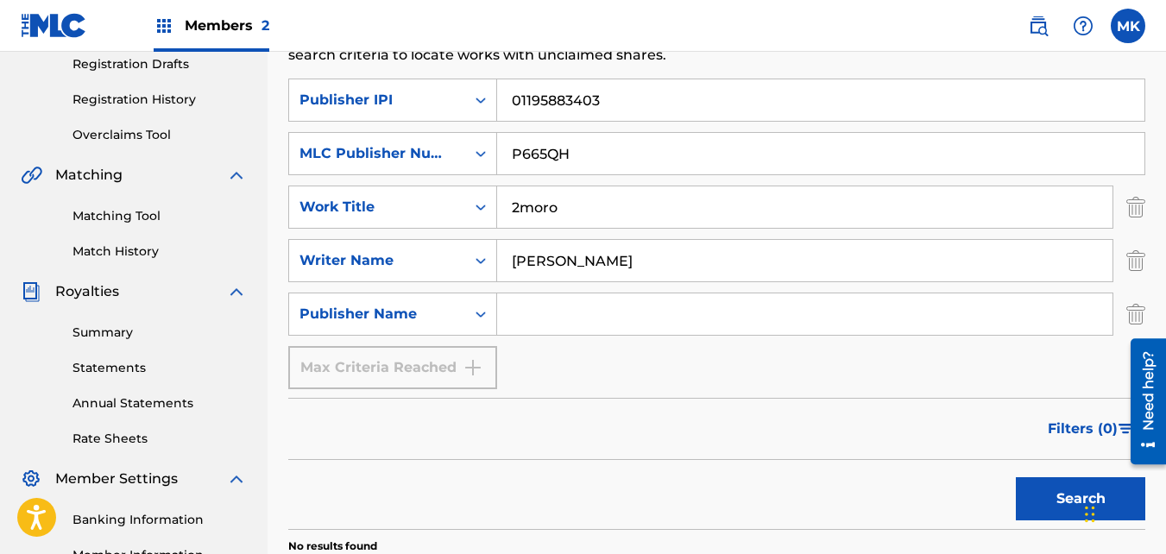
click at [557, 319] on input "Search Form" at bounding box center [804, 313] width 615 height 41
type input "MRYNG1Z"
click at [1062, 498] on button "Search" at bounding box center [1080, 498] width 129 height 43
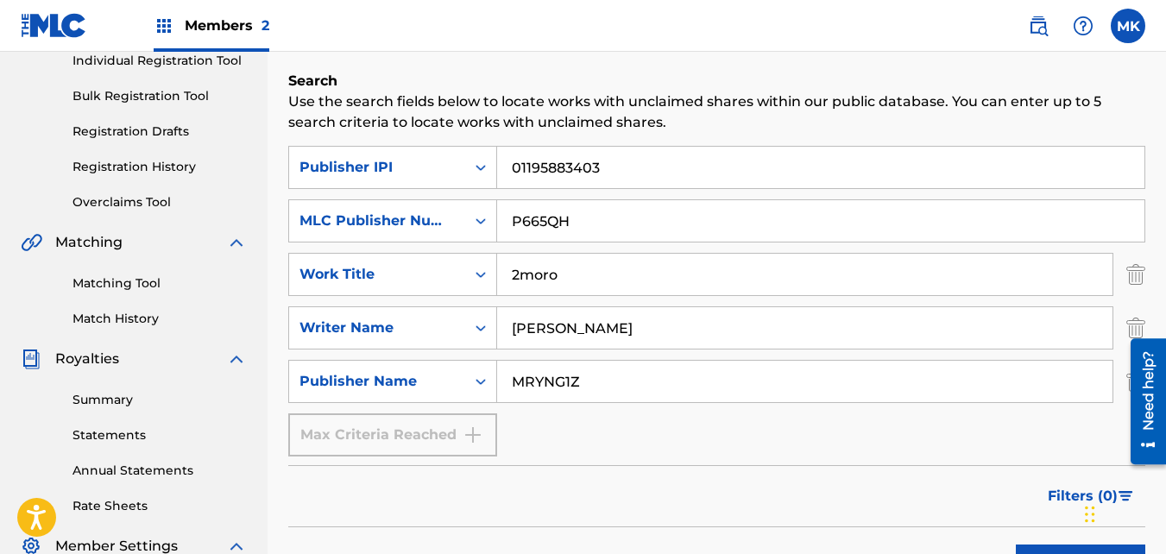
scroll to position [210, 0]
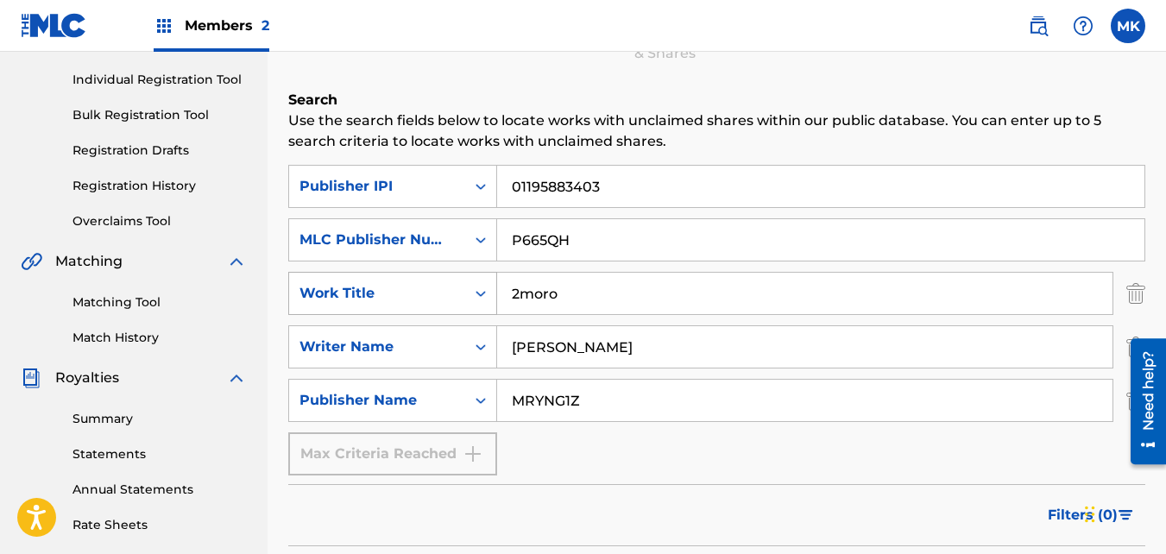
click at [489, 298] on icon "Search Form" at bounding box center [480, 293] width 17 height 17
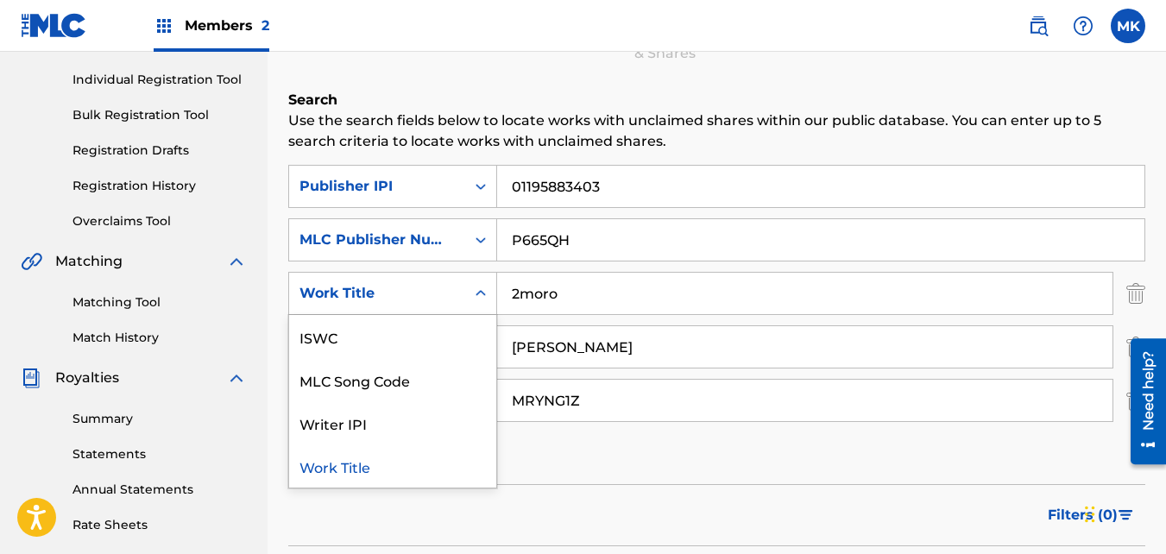
click at [557, 291] on input "2moro" at bounding box center [804, 293] width 615 height 41
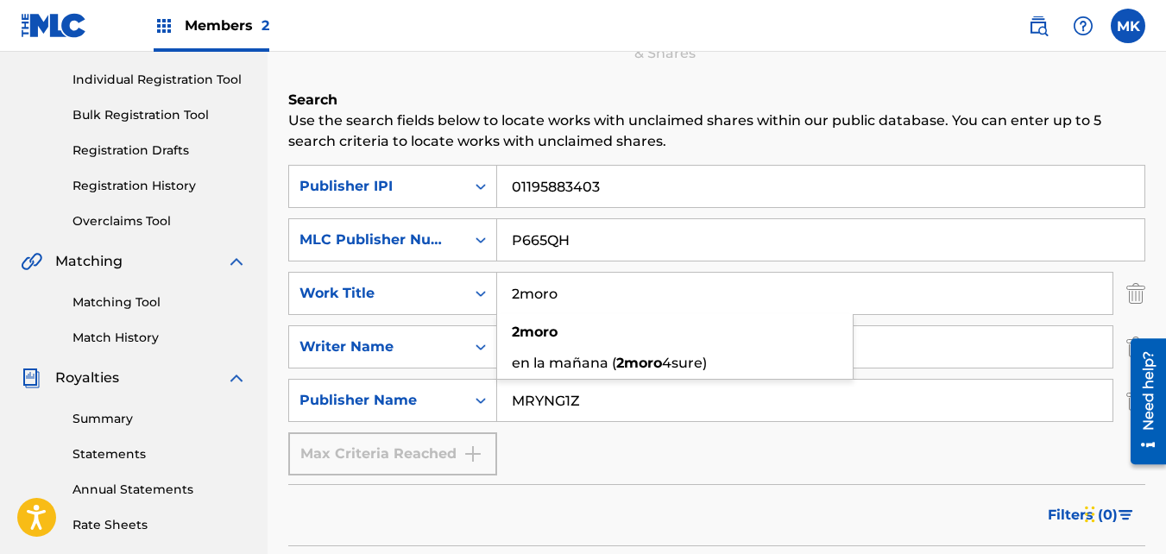
click at [608, 460] on div "SearchWithCriteriae565e2c9-816e-459b-a211-9ba6b700f5e8 Publisher IPI 0119588340…" at bounding box center [716, 320] width 857 height 311
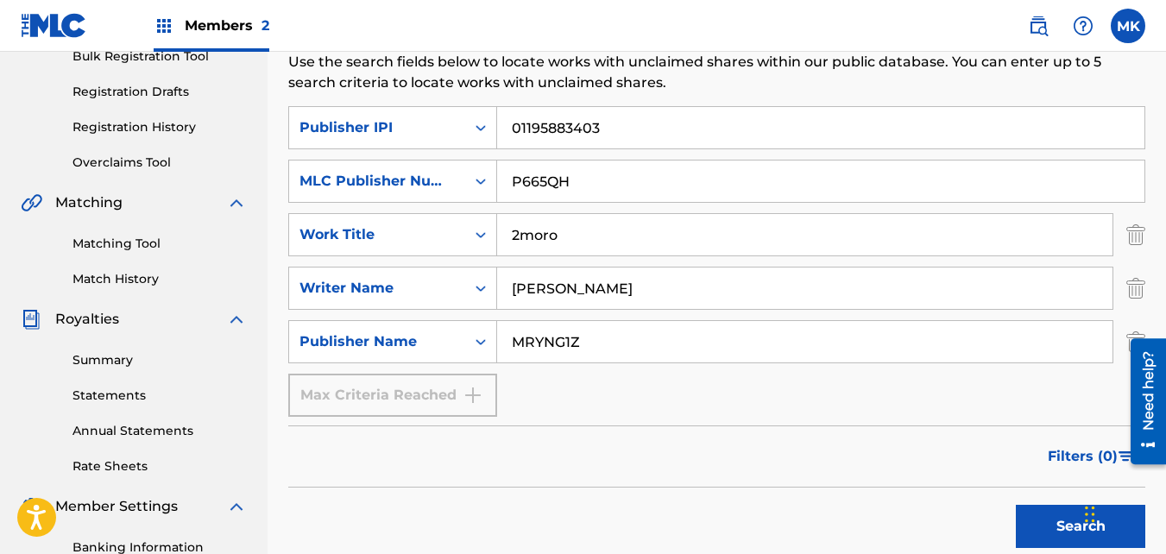
scroll to position [296, 0]
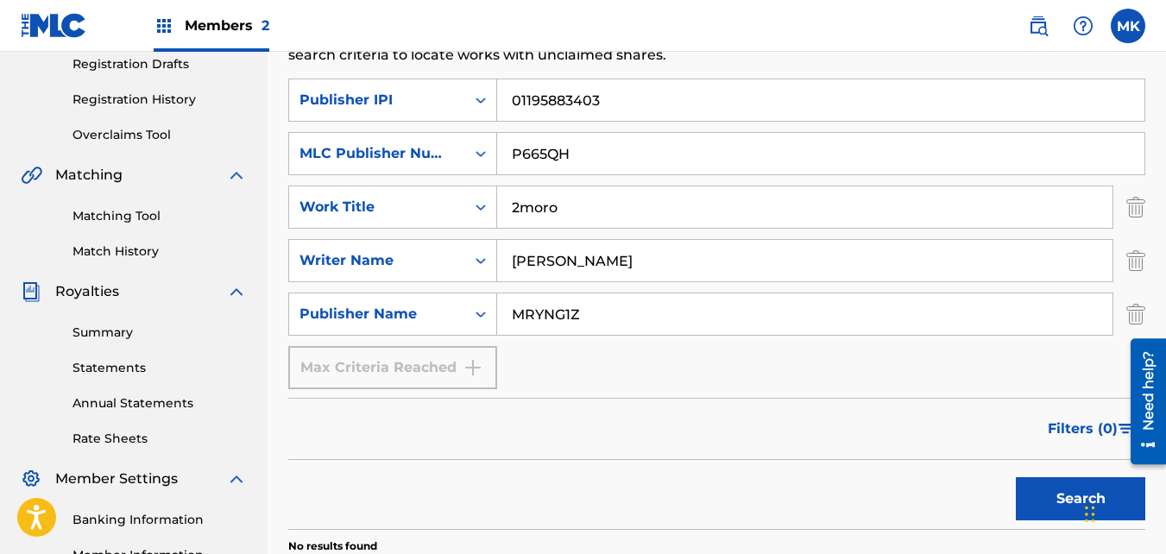
click at [1079, 507] on button "Search" at bounding box center [1080, 498] width 129 height 43
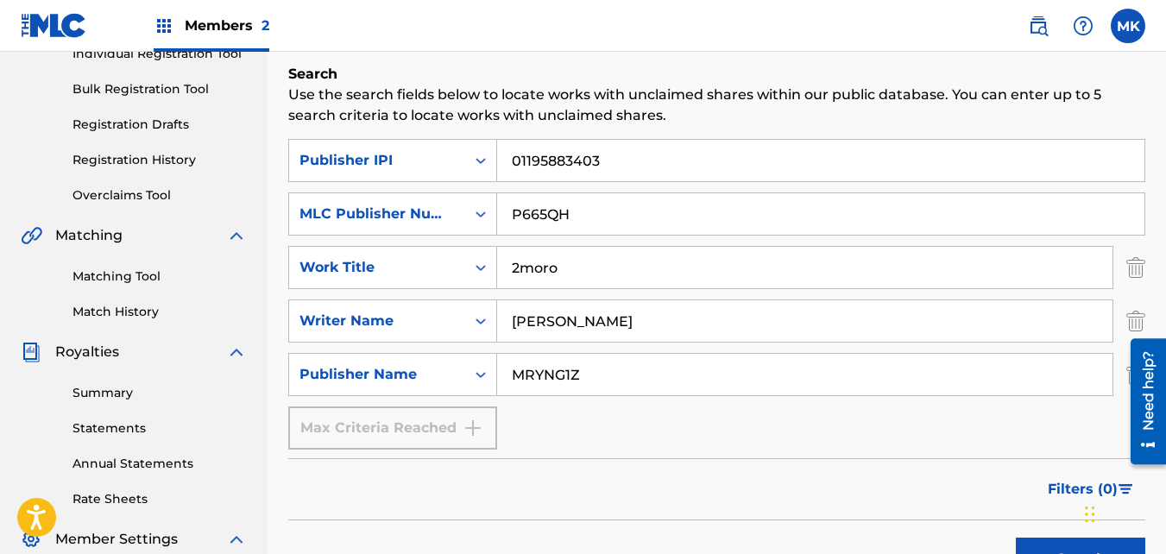
scroll to position [123, 0]
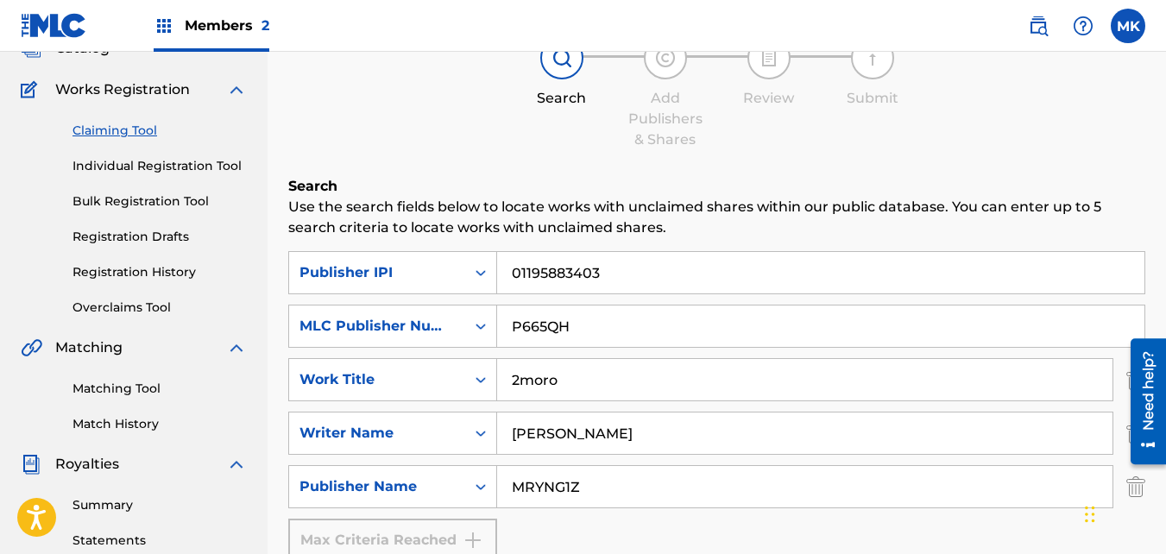
click at [129, 278] on link "Registration History" at bounding box center [160, 272] width 174 height 18
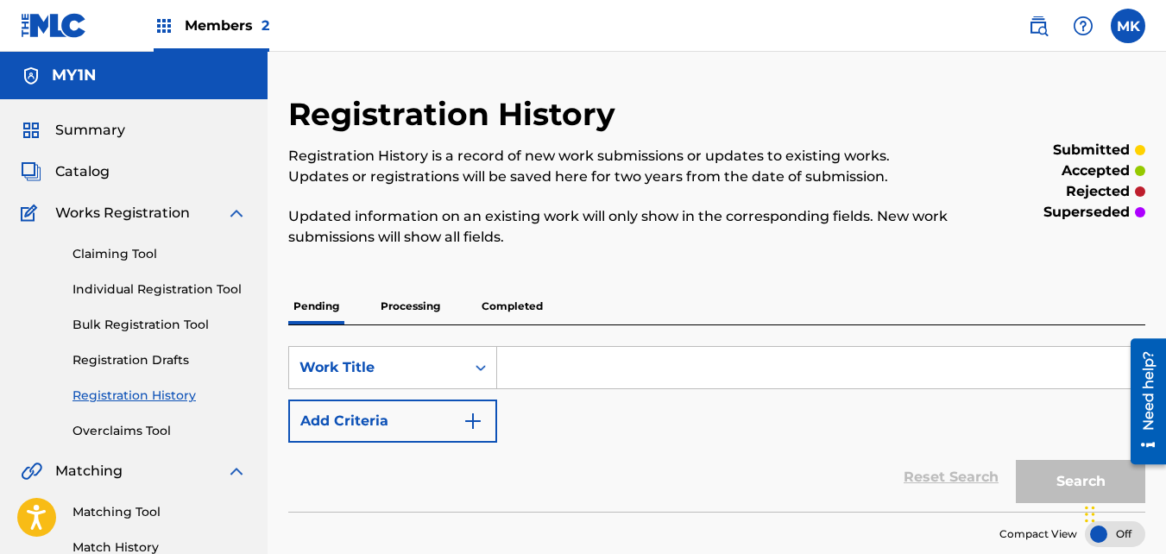
click at [507, 301] on p "Completed" at bounding box center [512, 306] width 72 height 36
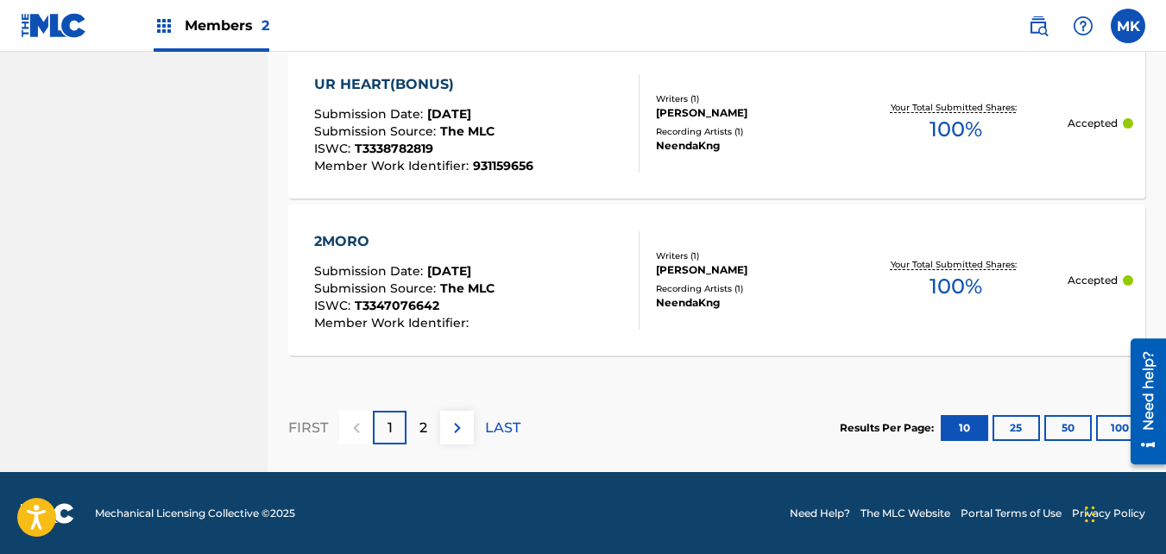
scroll to position [1837, 0]
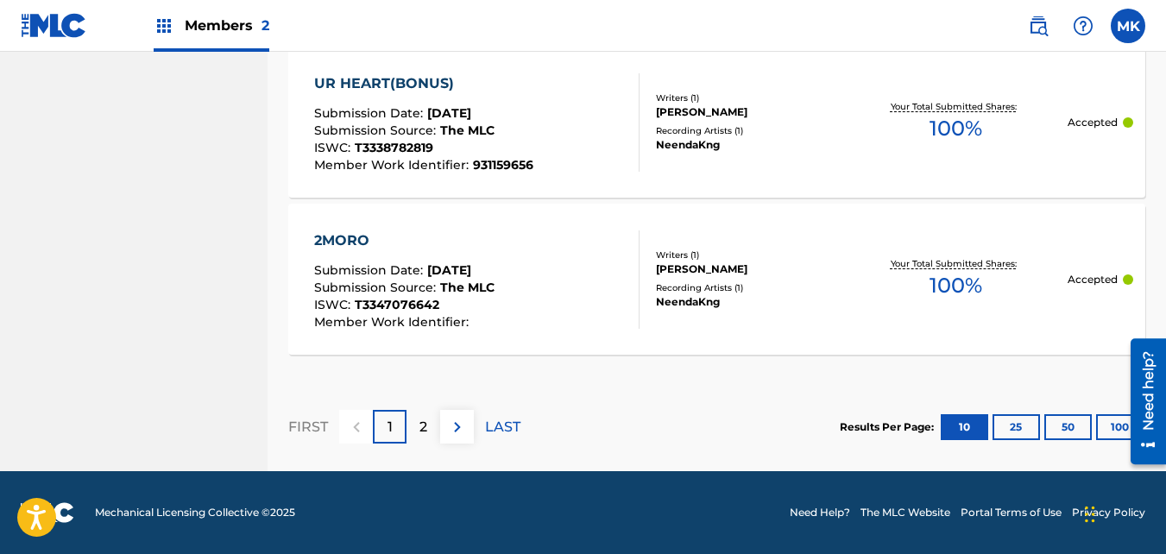
click at [354, 237] on div "2MORO" at bounding box center [404, 240] width 180 height 21
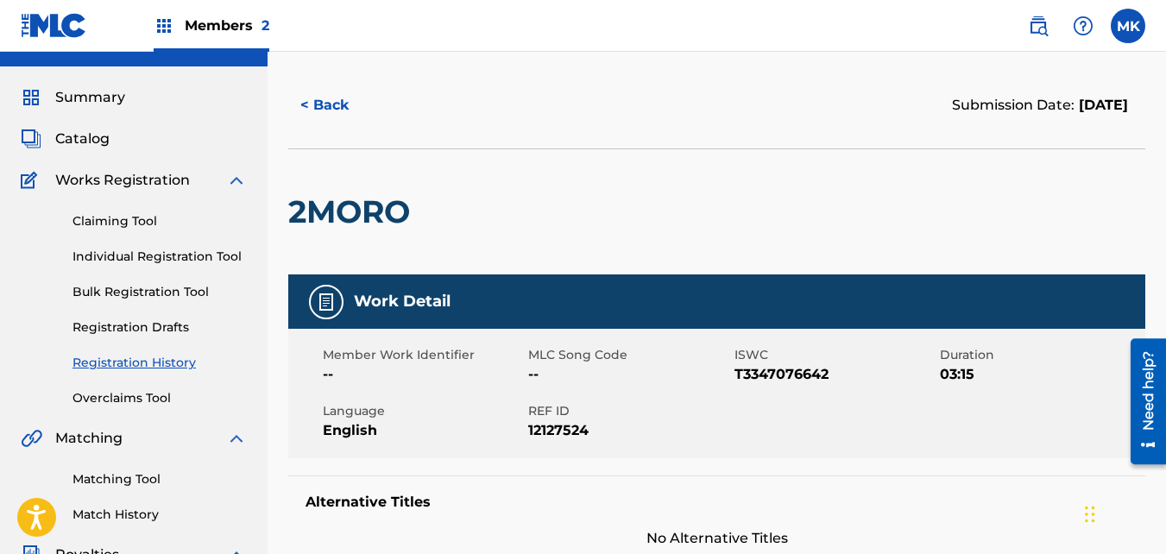
scroll to position [16, 0]
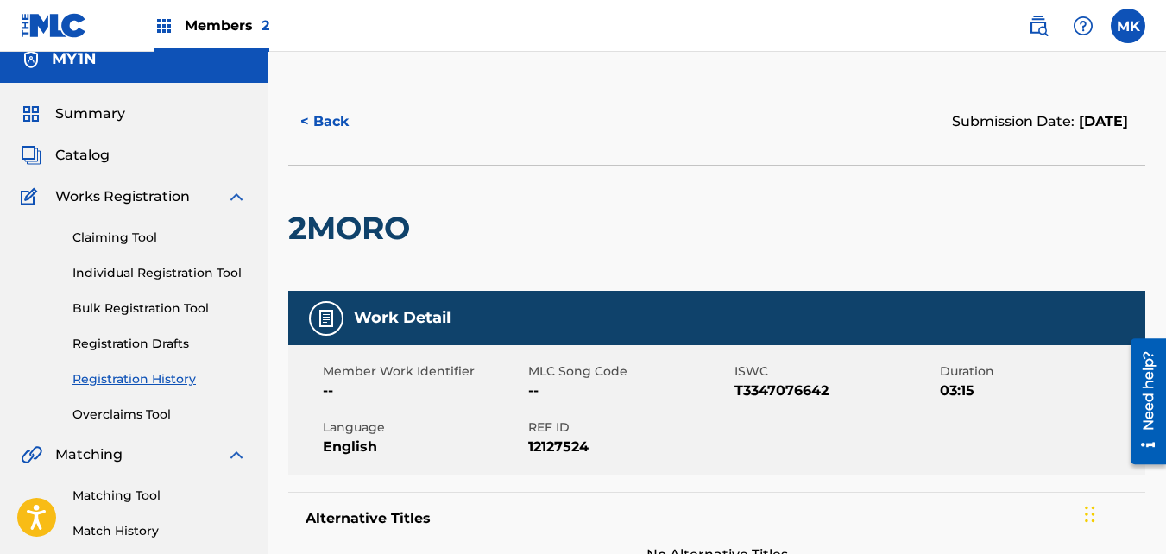
click at [336, 123] on button "< Back" at bounding box center [340, 121] width 104 height 43
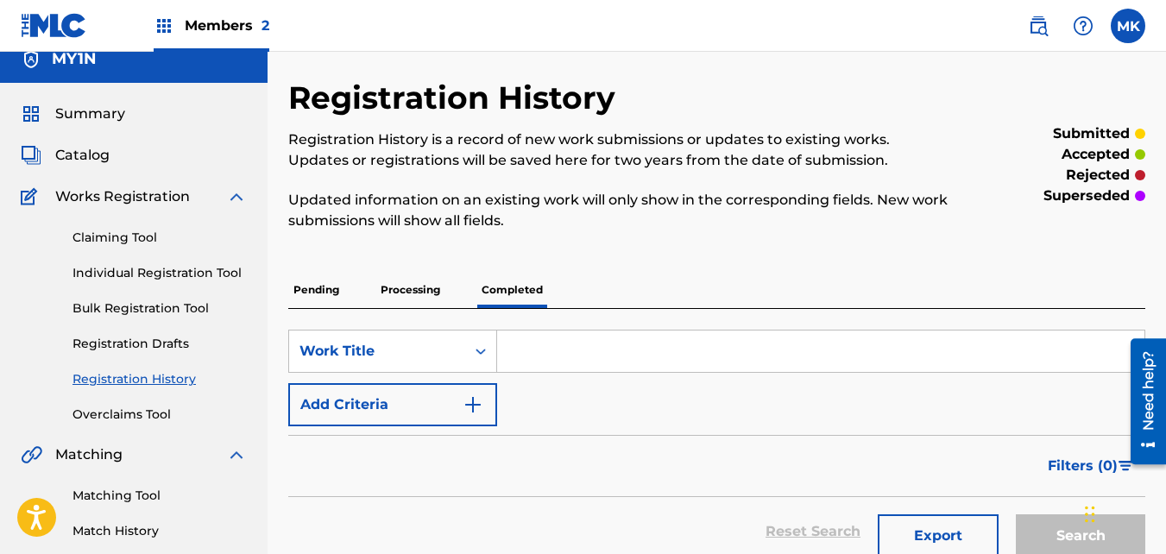
scroll to position [516, 0]
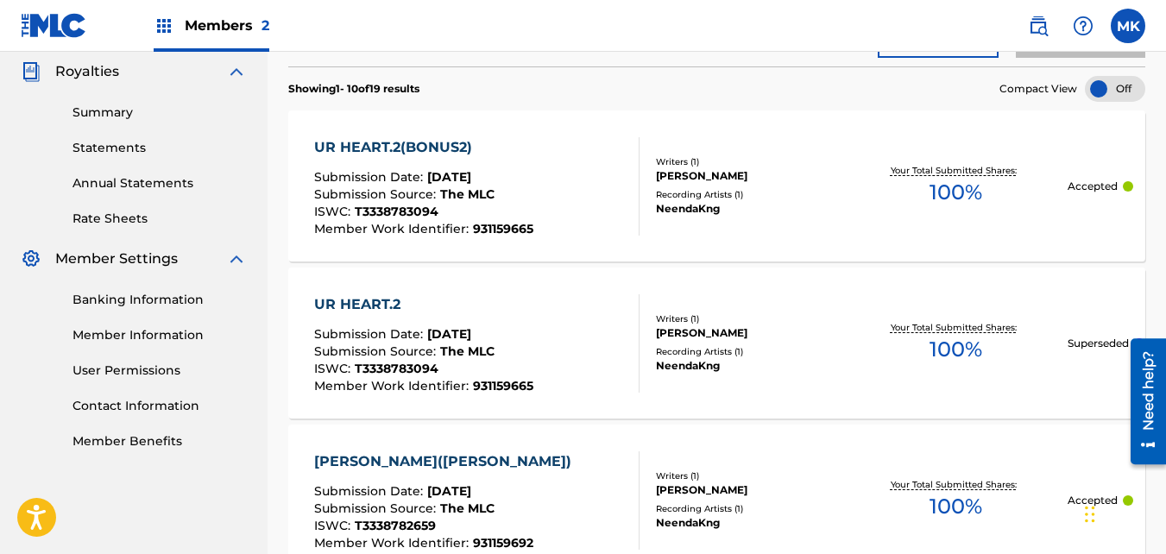
click at [1126, 29] on label at bounding box center [1128, 26] width 35 height 35
click at [1128, 26] on input "MK [PERSON_NAME] [EMAIL_ADDRESS][DOMAIN_NAME] Notification Preferences Profile …" at bounding box center [1128, 26] width 0 height 0
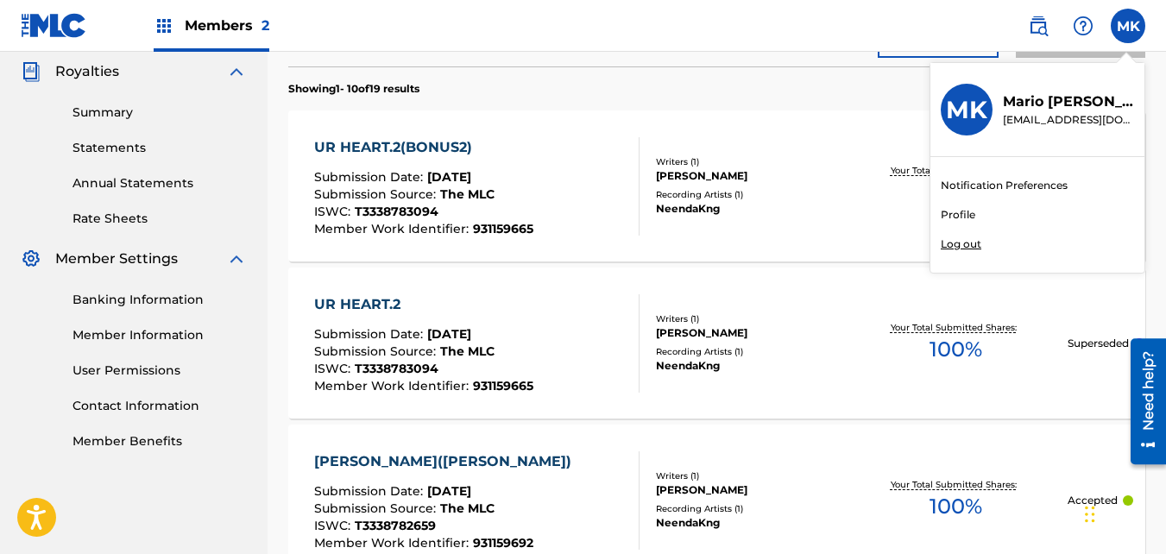
click at [956, 243] on p "Log out" at bounding box center [961, 245] width 41 height 16
click at [1128, 26] on input "MK [PERSON_NAME] [EMAIL_ADDRESS][DOMAIN_NAME] Notification Preferences Profile …" at bounding box center [1128, 26] width 0 height 0
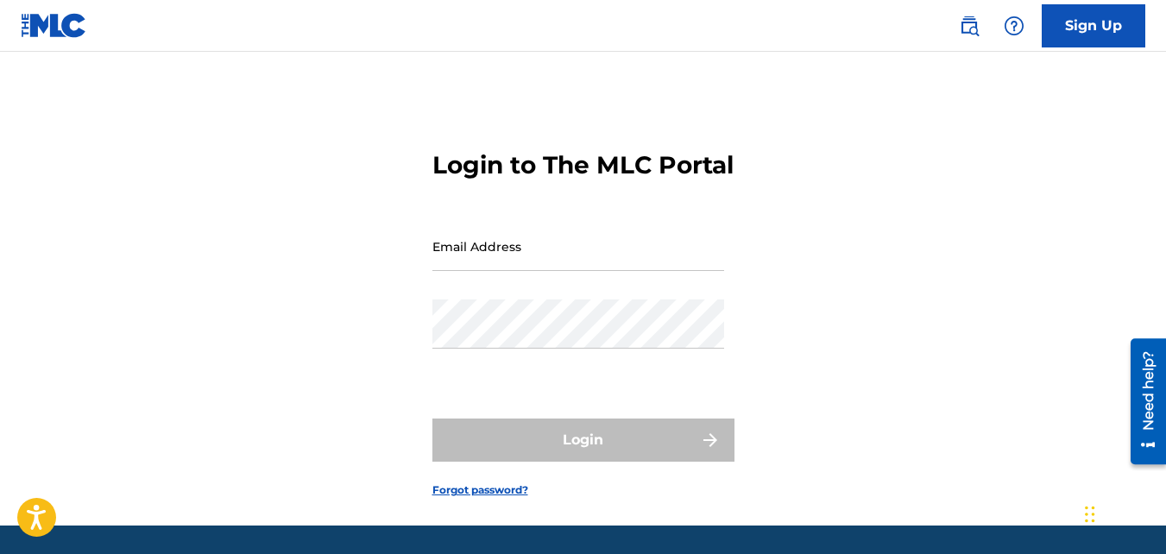
type input "[EMAIL_ADDRESS][DOMAIN_NAME]"
